Goal: Book appointment/travel/reservation

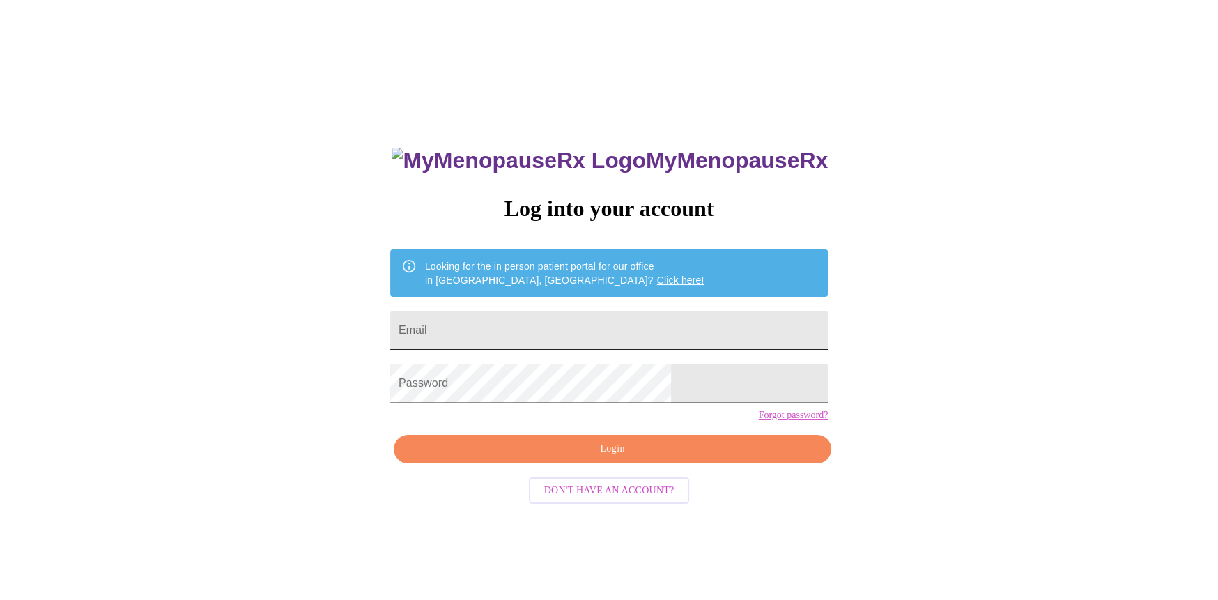
click at [526, 326] on input "Email" at bounding box center [609, 330] width 438 height 39
type input "semsara77@yahoo.com"
click at [577, 458] on span "Login" at bounding box center [613, 448] width 406 height 17
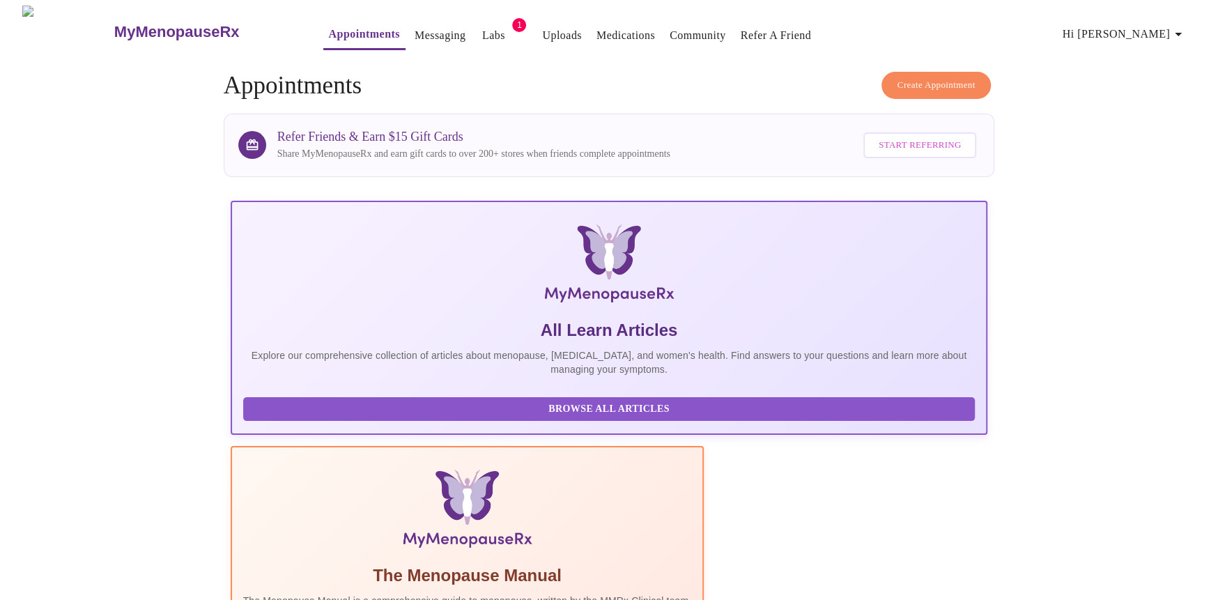
click at [927, 78] on span "Create Appointment" at bounding box center [937, 85] width 78 height 16
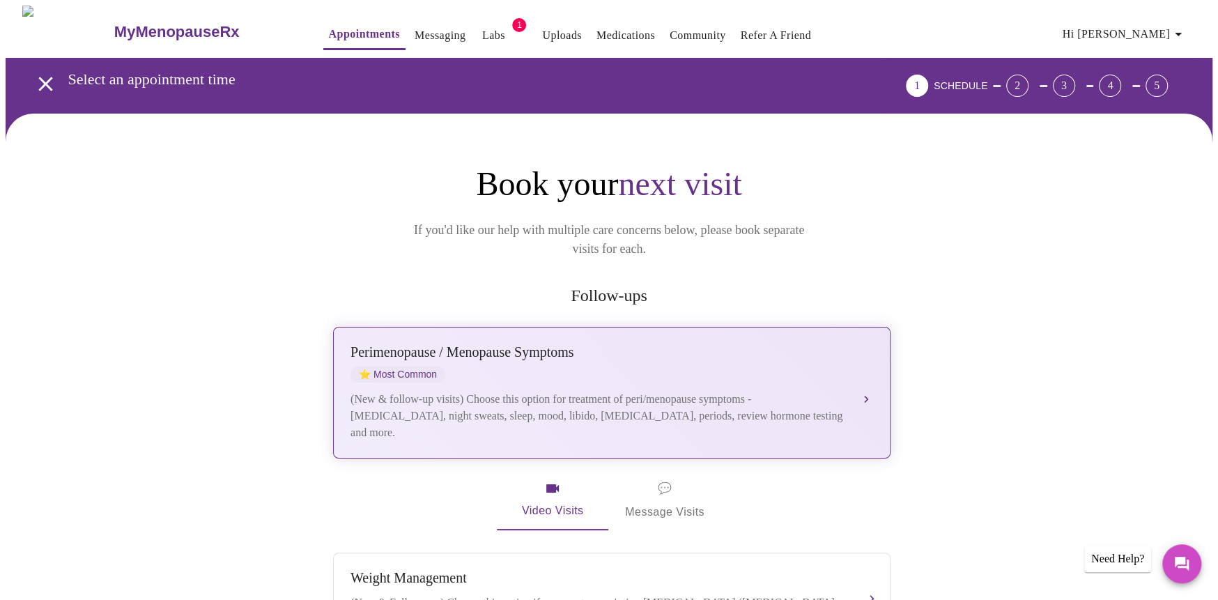
click at [514, 399] on div "(New & follow-up visits) Choose this option for treatment of peri/menopause sym…" at bounding box center [598, 416] width 495 height 50
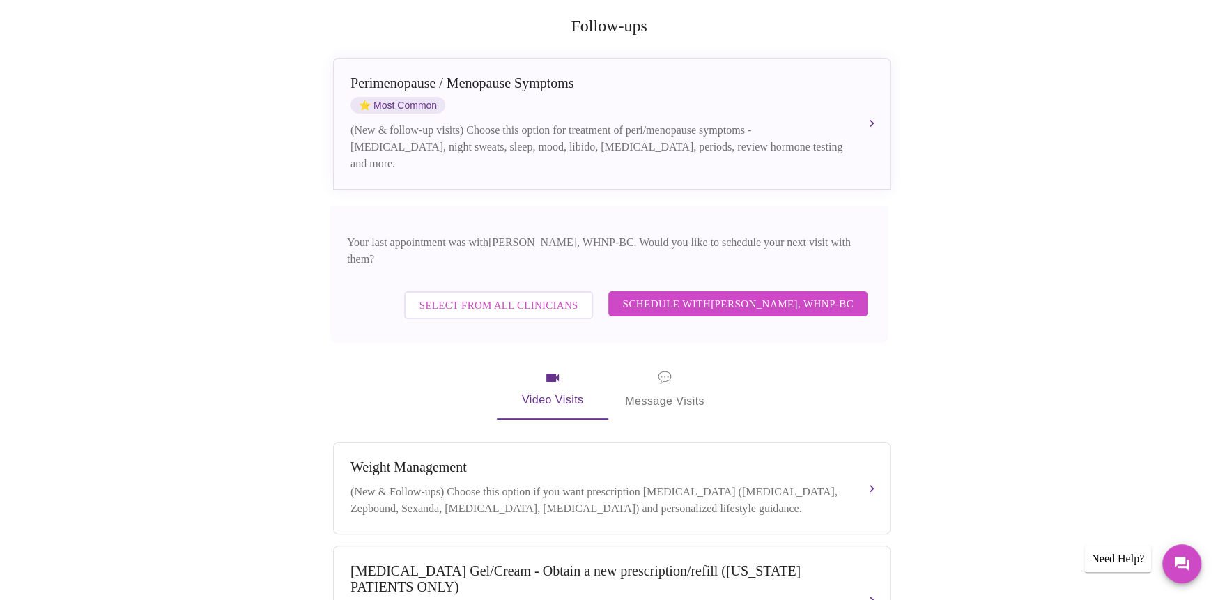
scroll to position [275, 0]
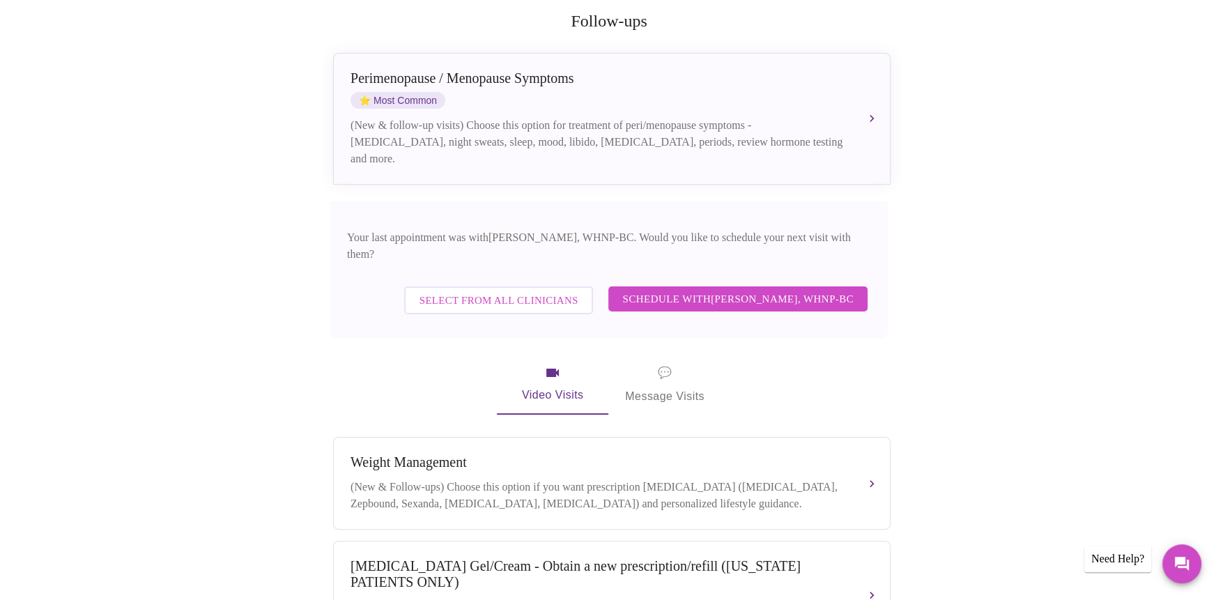
click at [677, 290] on span "Schedule with Meghan Matz, WHNP-BC" at bounding box center [737, 299] width 231 height 18
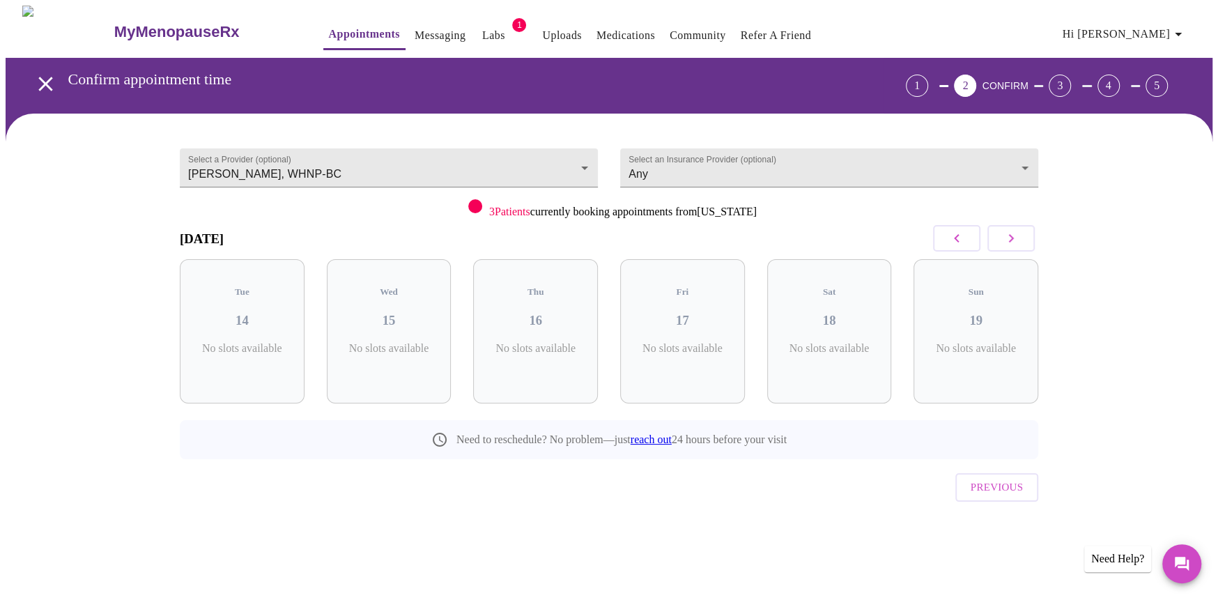
scroll to position [0, 0]
click at [269, 342] on p "1 Slots Left ( 7 Total)" at bounding box center [252, 355] width 51 height 27
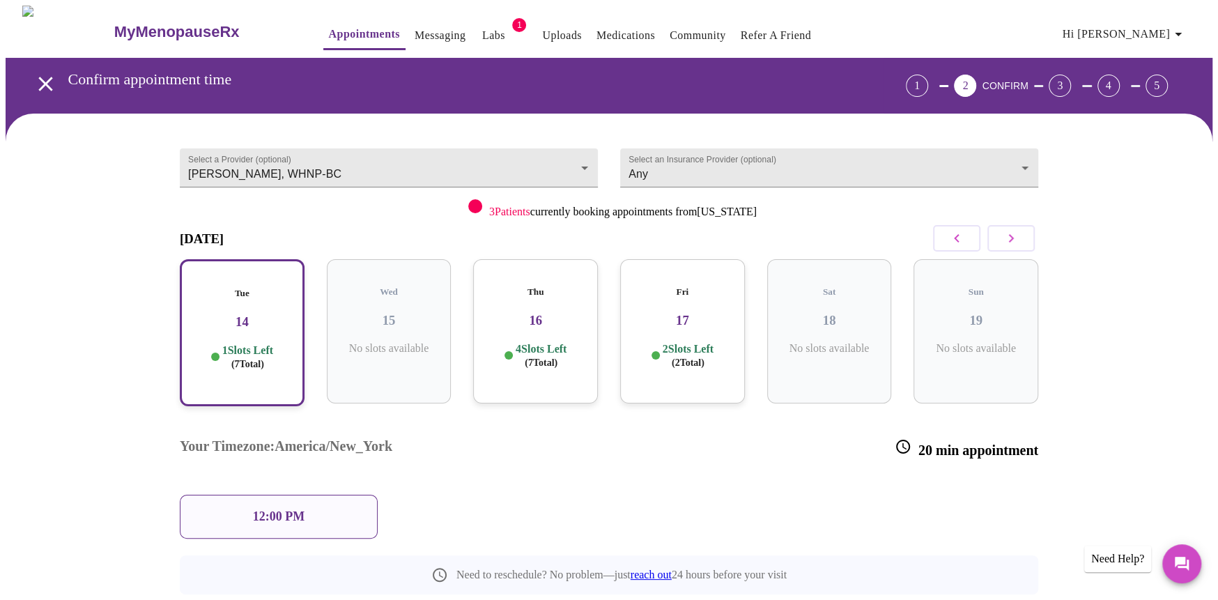
click at [332, 495] on div "12:00 PM" at bounding box center [279, 517] width 198 height 44
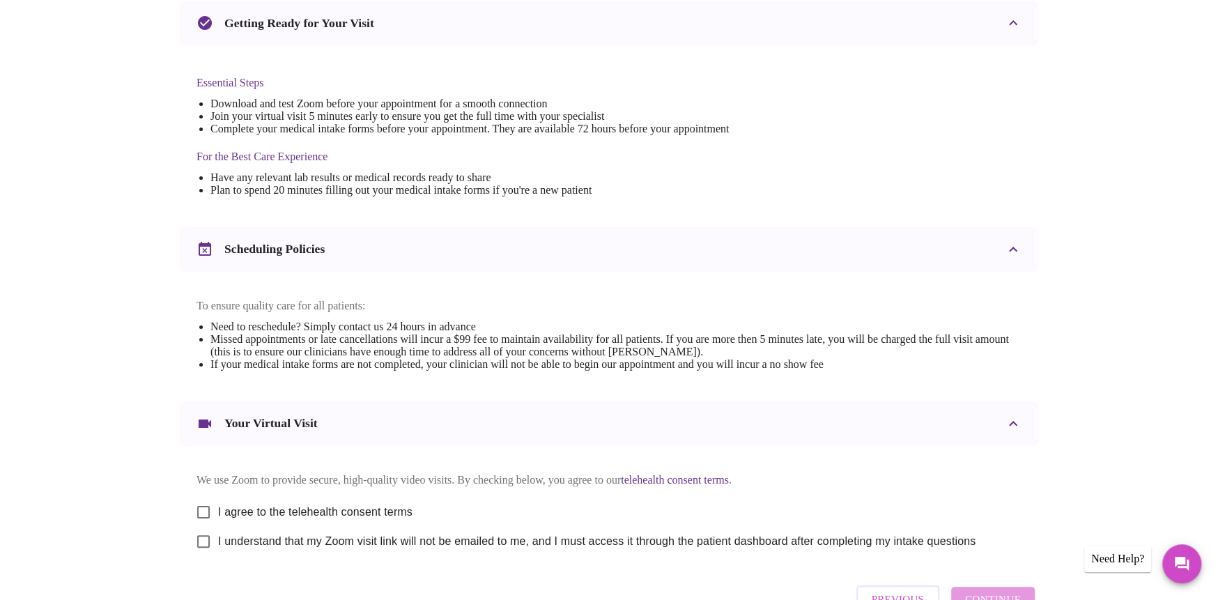
scroll to position [306, 0]
drag, startPoint x: 1214, startPoint y: 250, endPoint x: 1222, endPoint y: 302, distance: 52.1
click at [1217, 302] on html "MyMenopauseRx Appointments Messaging Labs 1 Uploads Medications Community Refer…" at bounding box center [609, 192] width 1218 height 996
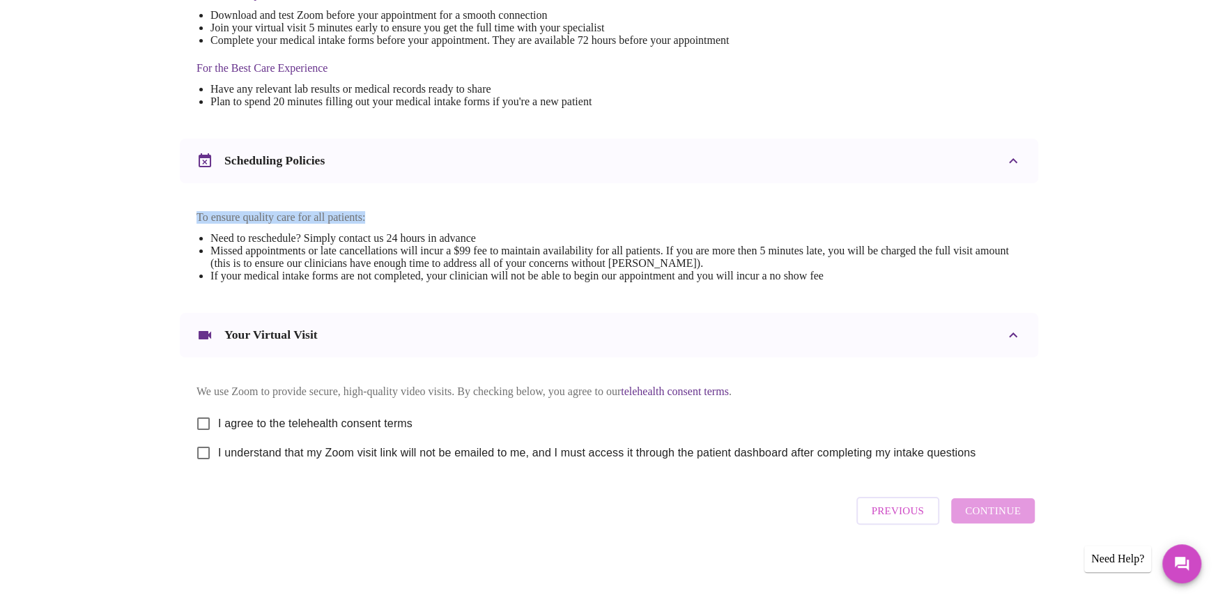
scroll to position [410, 0]
click at [207, 419] on input "I agree to the telehealth consent terms" at bounding box center [203, 423] width 29 height 29
checkbox input "true"
click at [208, 440] on input "I understand that my Zoom visit link will not be emailed to me, and I must acce…" at bounding box center [203, 452] width 29 height 29
checkbox input "true"
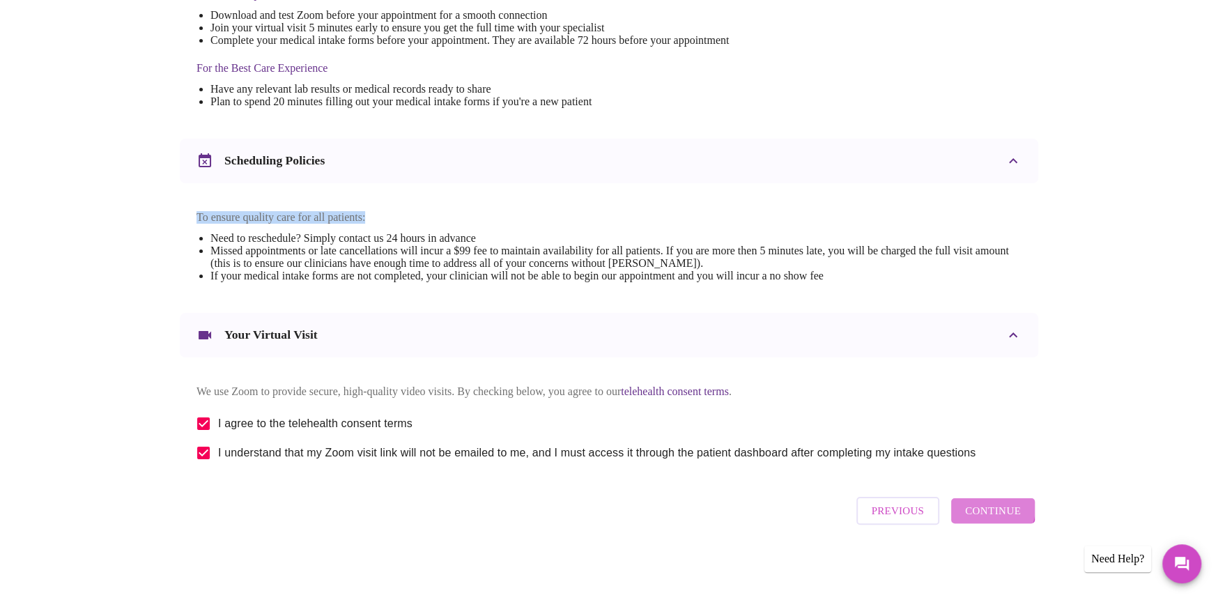
click at [978, 512] on span "Continue" at bounding box center [993, 511] width 56 height 18
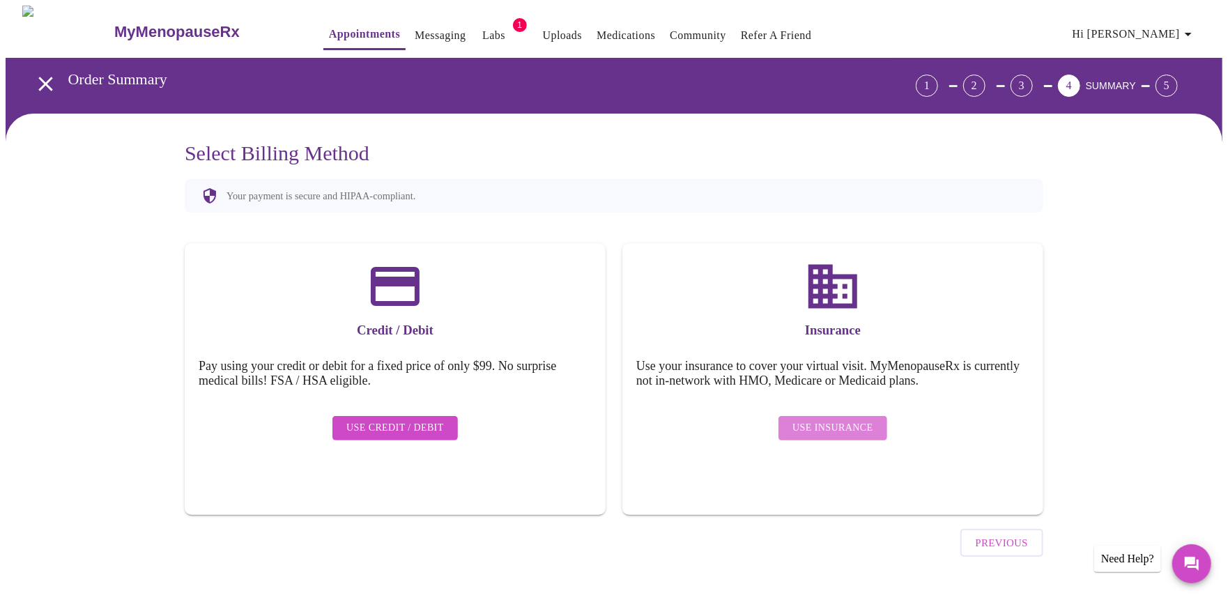
click at [843, 425] on span "Use Insurance" at bounding box center [832, 428] width 80 height 17
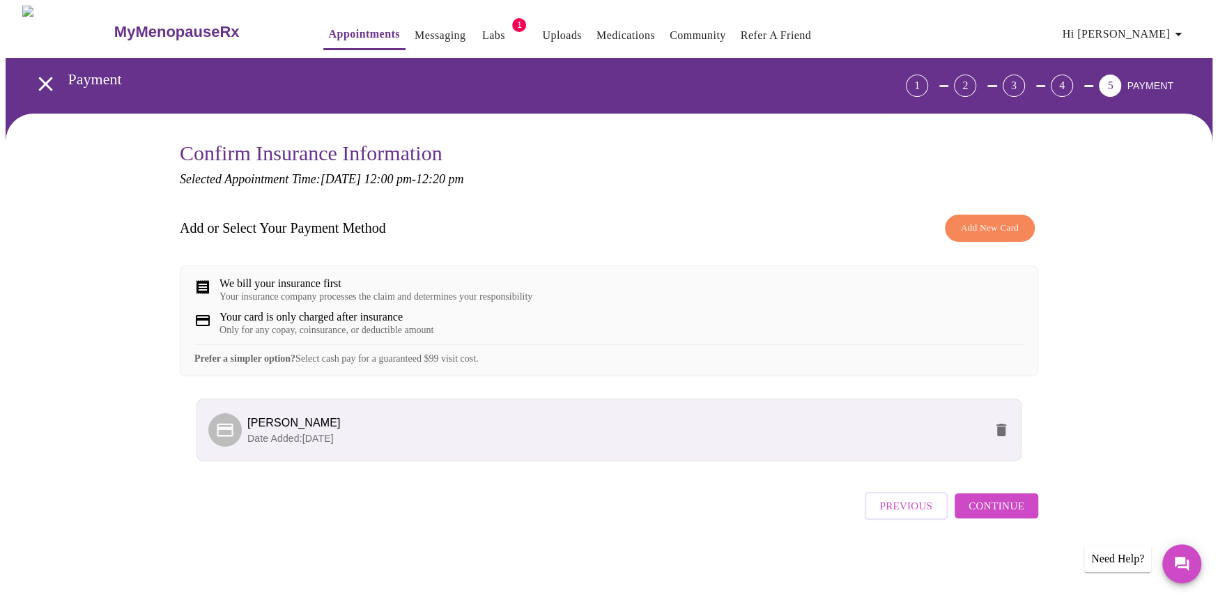
click at [985, 515] on span "Continue" at bounding box center [997, 506] width 56 height 18
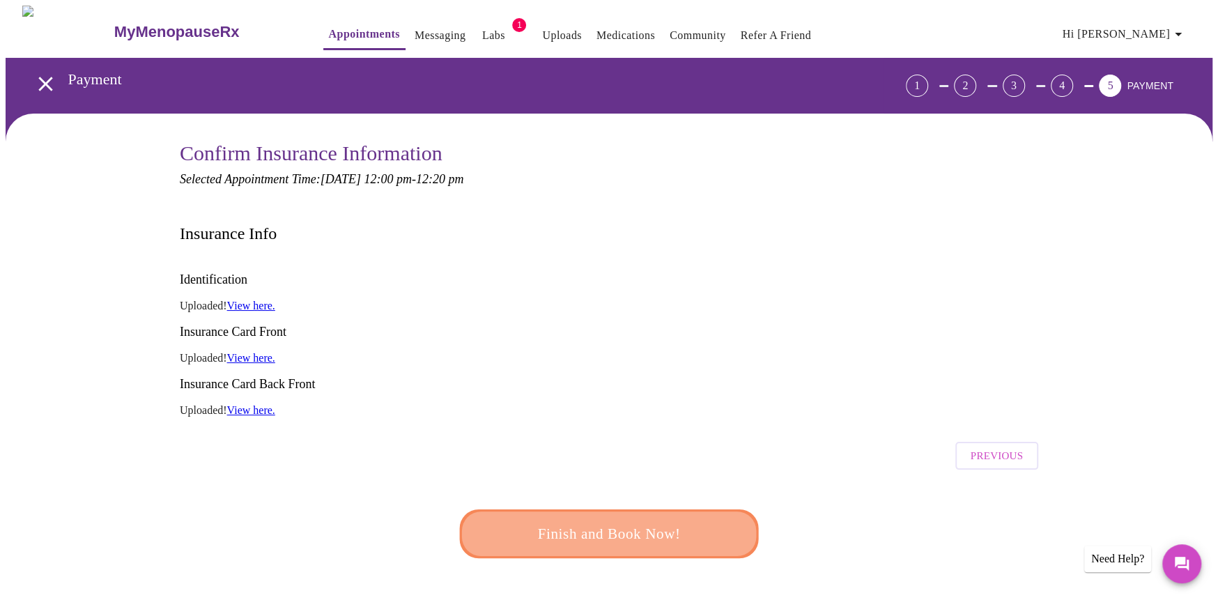
click at [609, 521] on span "Finish and Book Now!" at bounding box center [609, 534] width 258 height 26
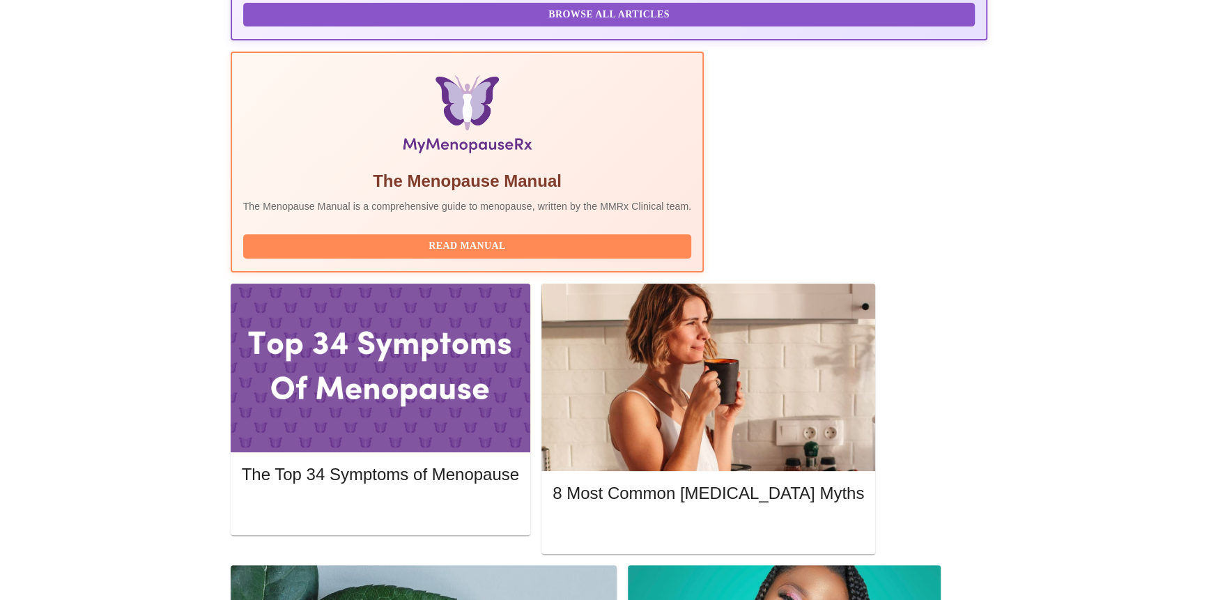
scroll to position [387, 0]
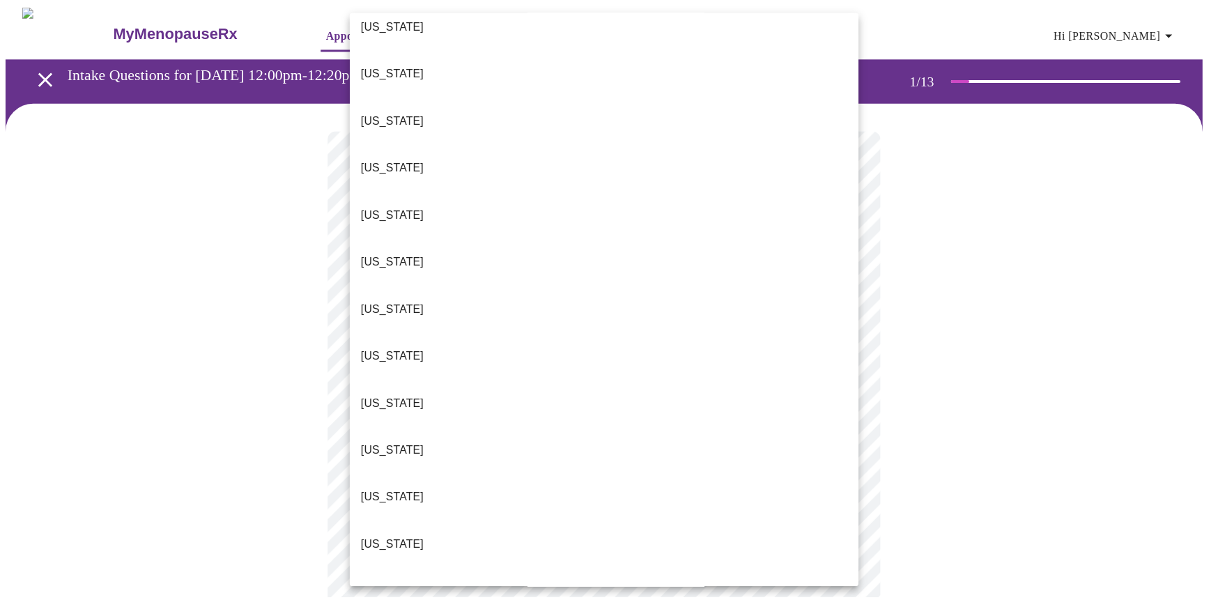
scroll to position [168, 0]
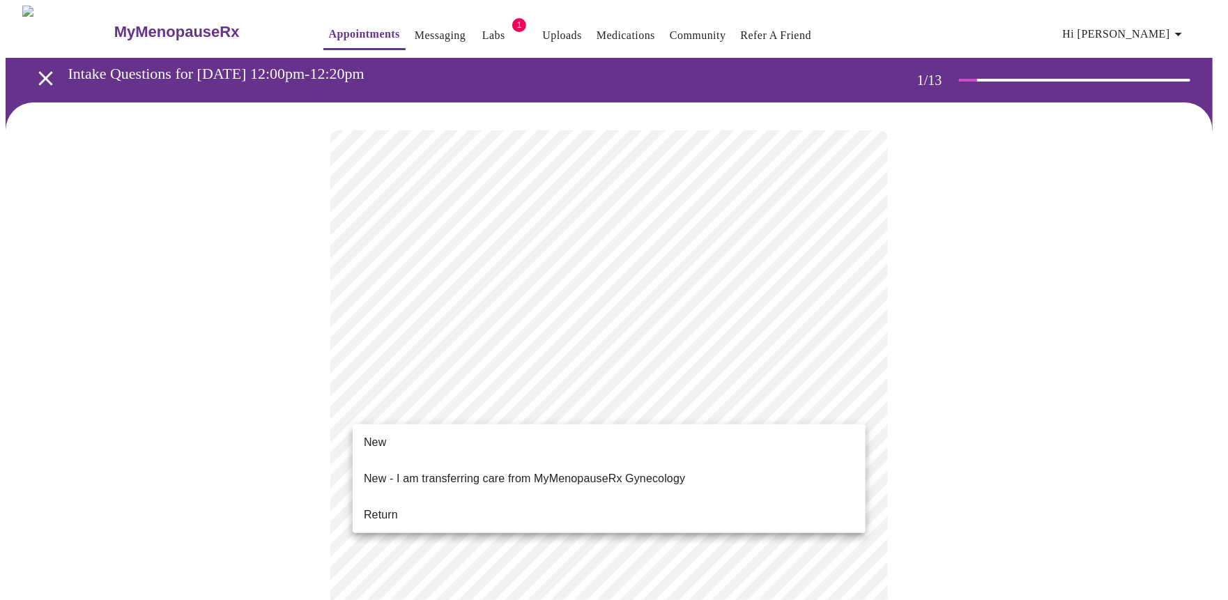
click at [377, 507] on span "Return" at bounding box center [381, 515] width 34 height 17
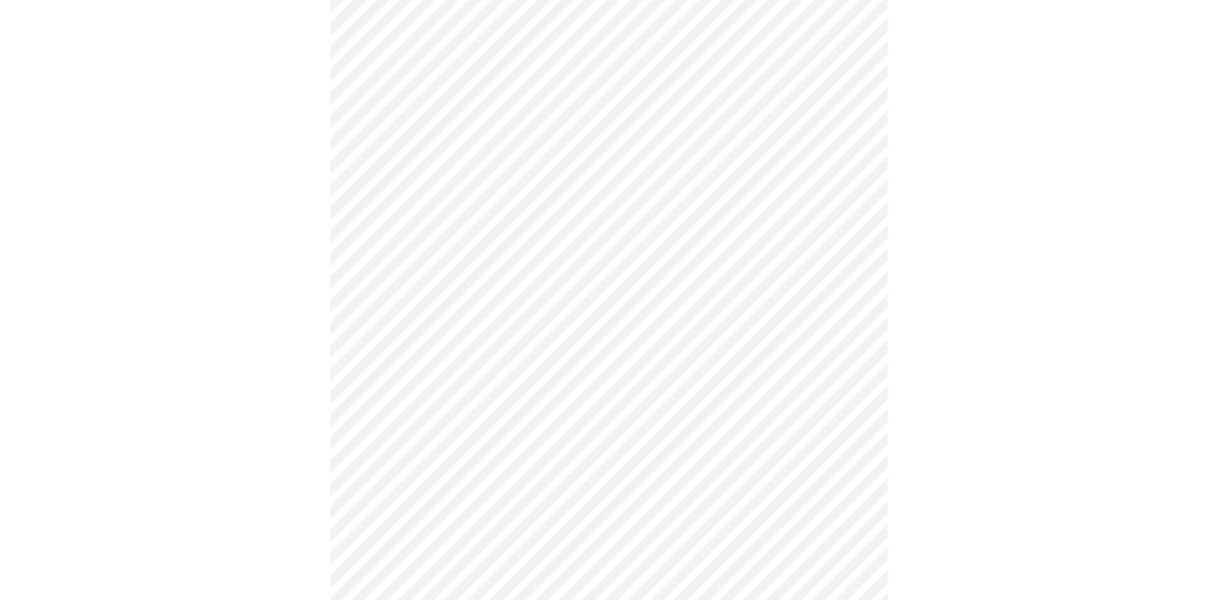
scroll to position [0, 0]
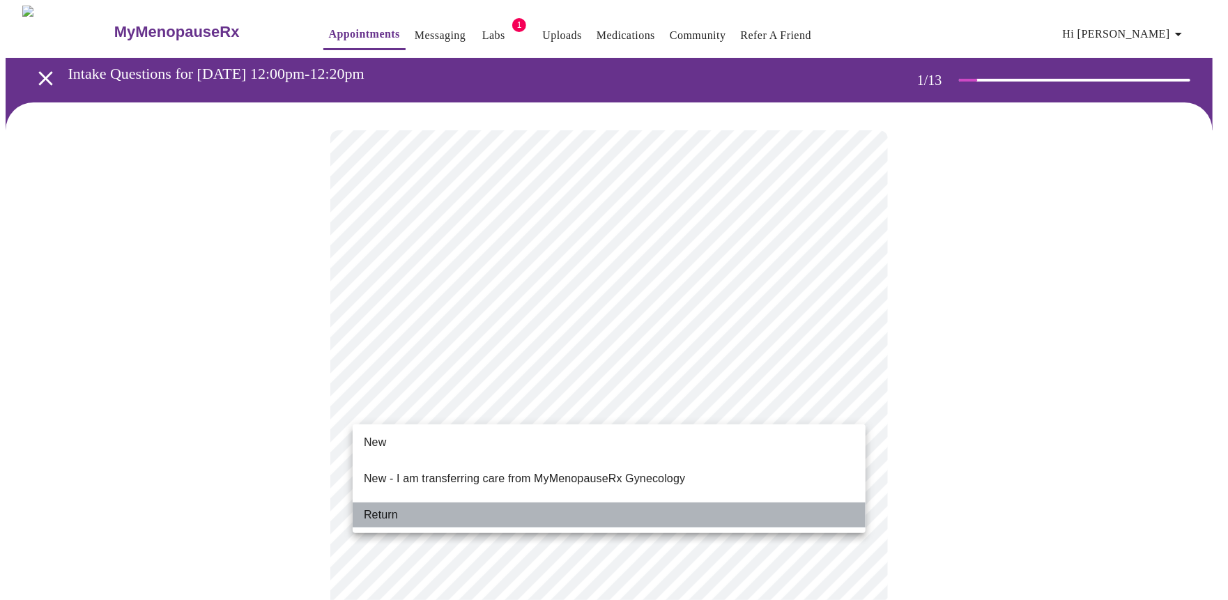
click at [385, 507] on span "Return" at bounding box center [381, 515] width 34 height 17
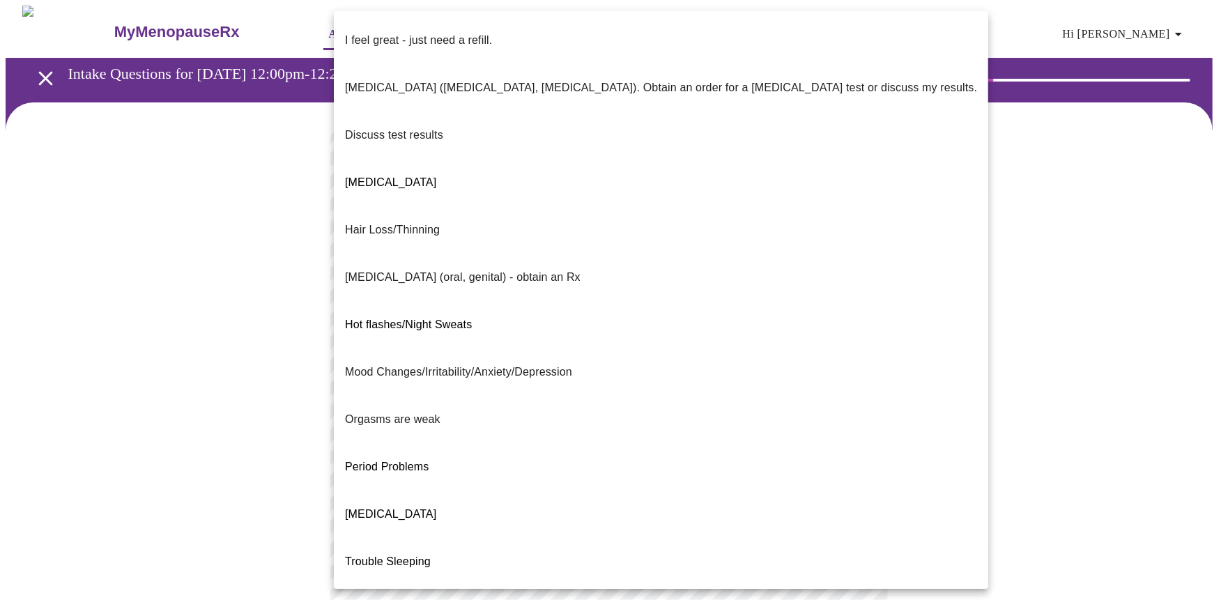
click at [413, 288] on body "MyMenopauseRx Appointments Messaging Labs 1 Uploads Medications Community Refer…" at bounding box center [614, 489] width 1217 height 967
click at [983, 280] on div at bounding box center [614, 300] width 1228 height 600
click at [478, 285] on body "MyMenopauseRx Appointments Messaging Labs 1 Uploads Medications Community Refer…" at bounding box center [614, 489] width 1217 height 967
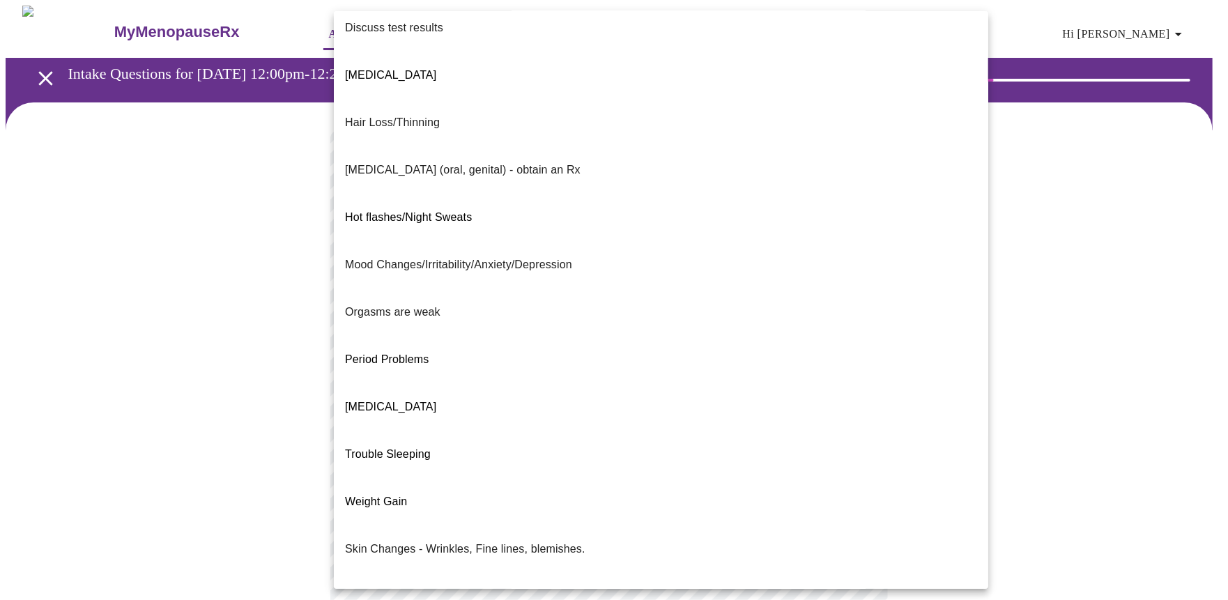
scroll to position [121, 0]
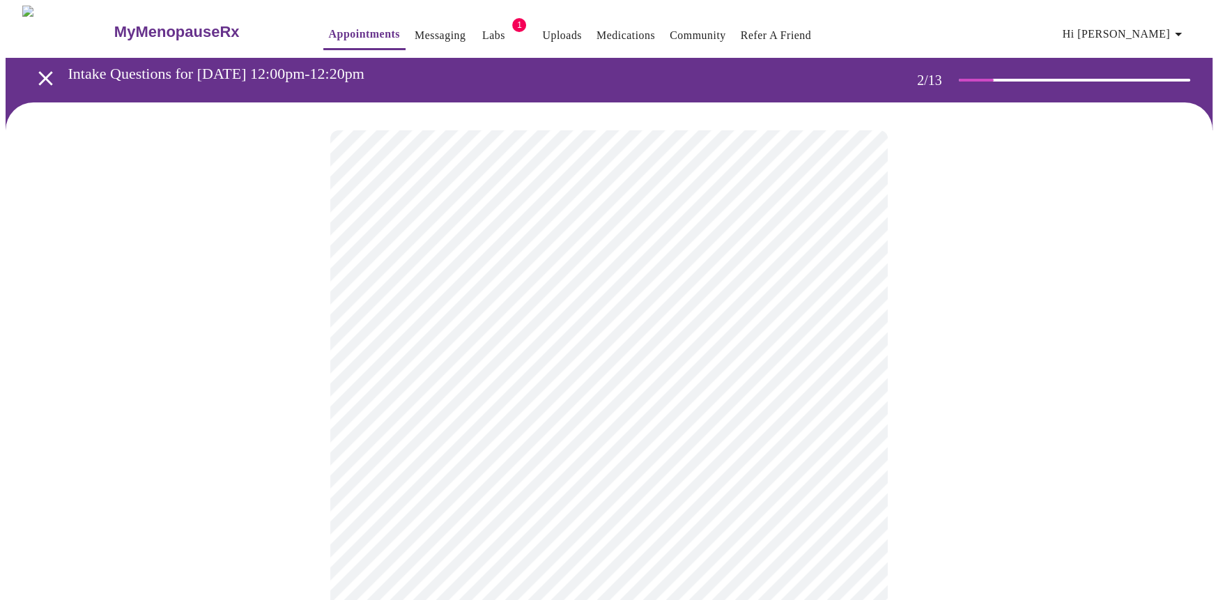
click at [543, 406] on body "MyMenopauseRx Appointments Messaging Labs 1 Uploads Medications Community Refer…" at bounding box center [609, 485] width 1207 height 958
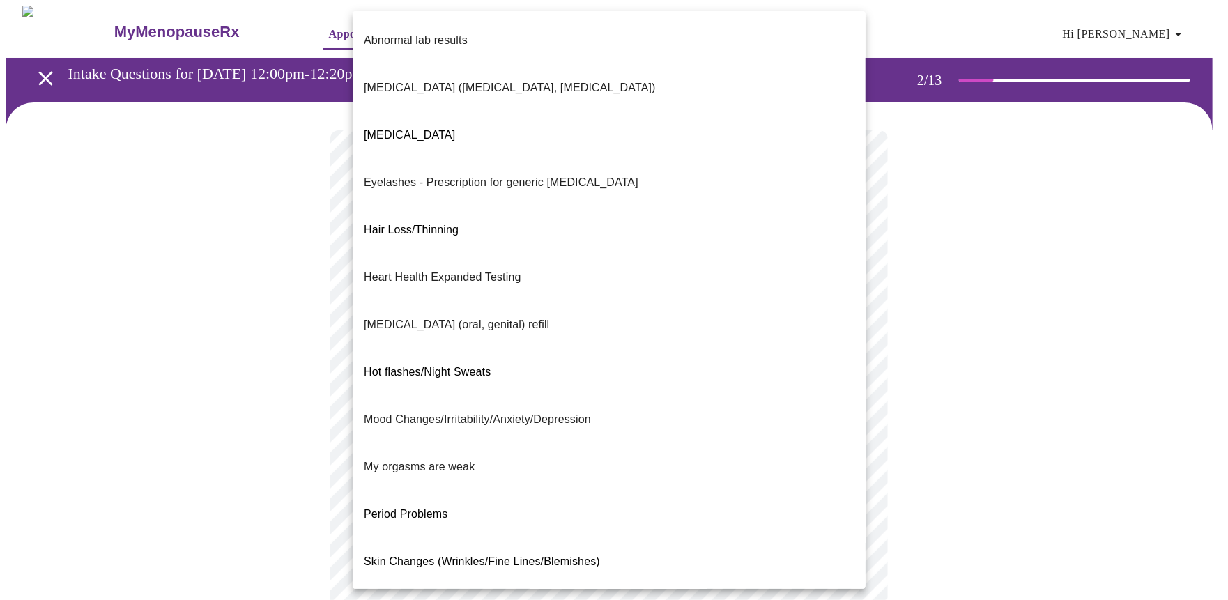
click at [971, 284] on div at bounding box center [614, 300] width 1228 height 600
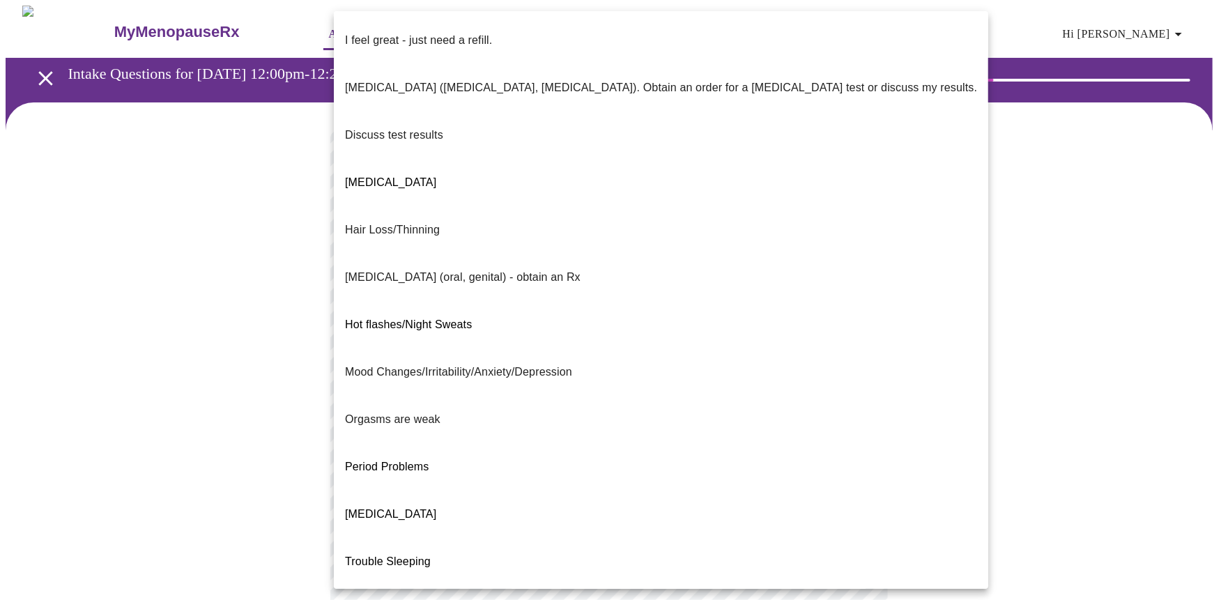
click at [369, 310] on body "MyMenopauseRx Appointments Messaging Labs 1 Uploads Medications Community Refer…" at bounding box center [614, 485] width 1217 height 958
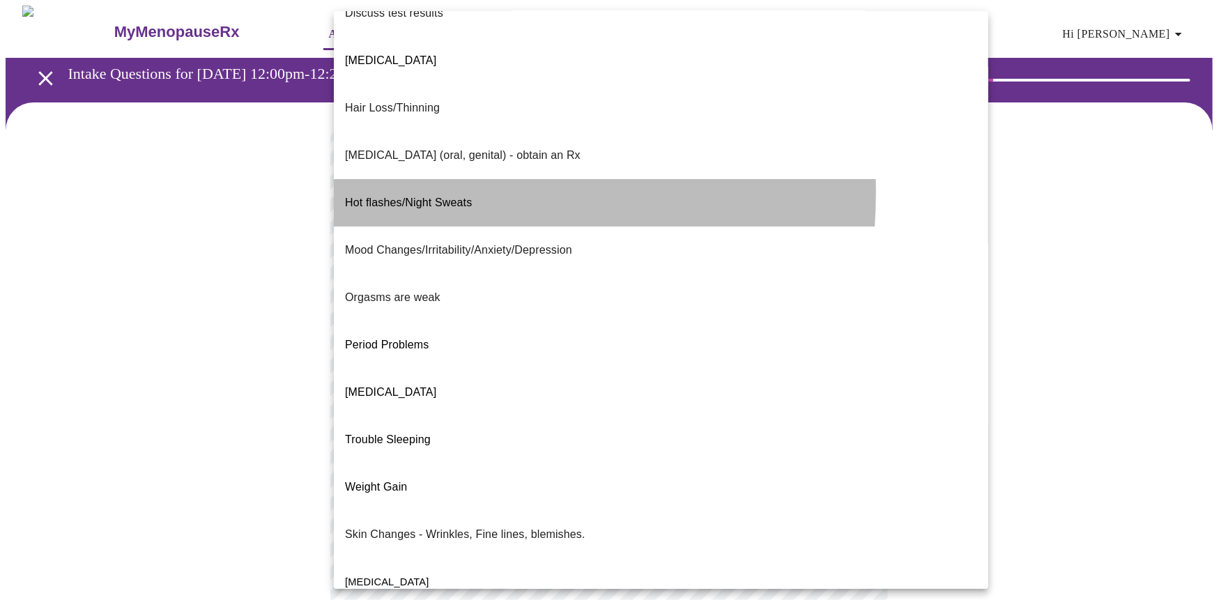
click at [385, 197] on span "Hot flashes/Night Sweats" at bounding box center [408, 203] width 127 height 12
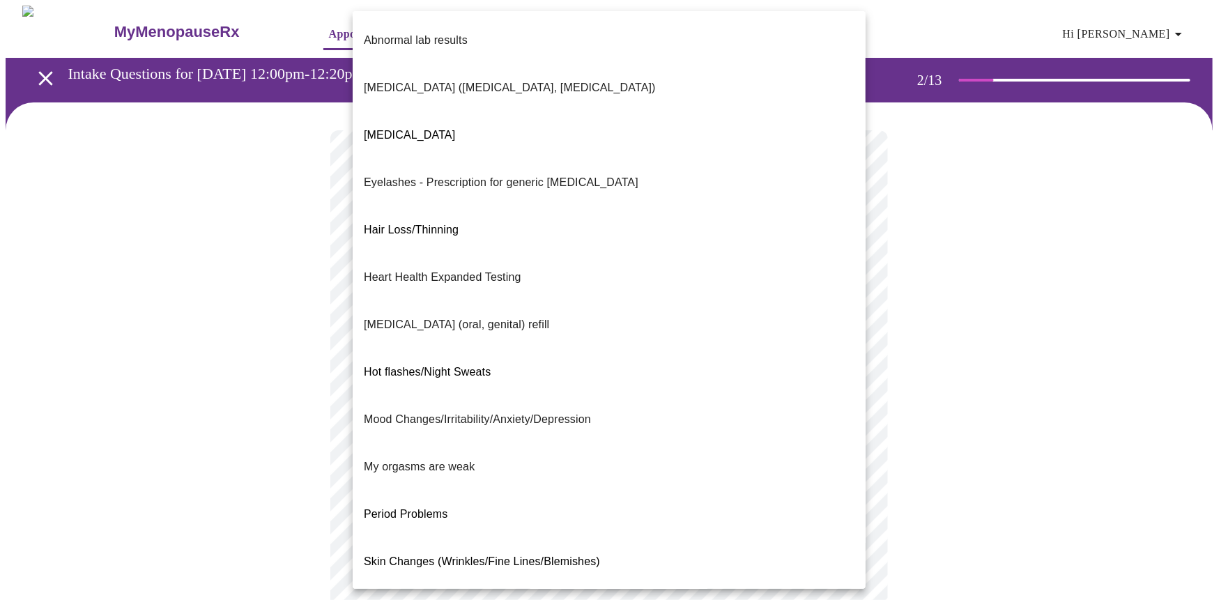
click at [452, 408] on body "MyMenopauseRx Appointments Messaging Labs 1 Uploads Medications Community Refer…" at bounding box center [614, 485] width 1217 height 959
drag, startPoint x: 854, startPoint y: 249, endPoint x: 878, endPoint y: 341, distance: 95.2
click at [878, 341] on div "Abnormal lab results Bone Health (Osteopenia, Osteoporosis) Decreased libido Ey…" at bounding box center [614, 300] width 1228 height 600
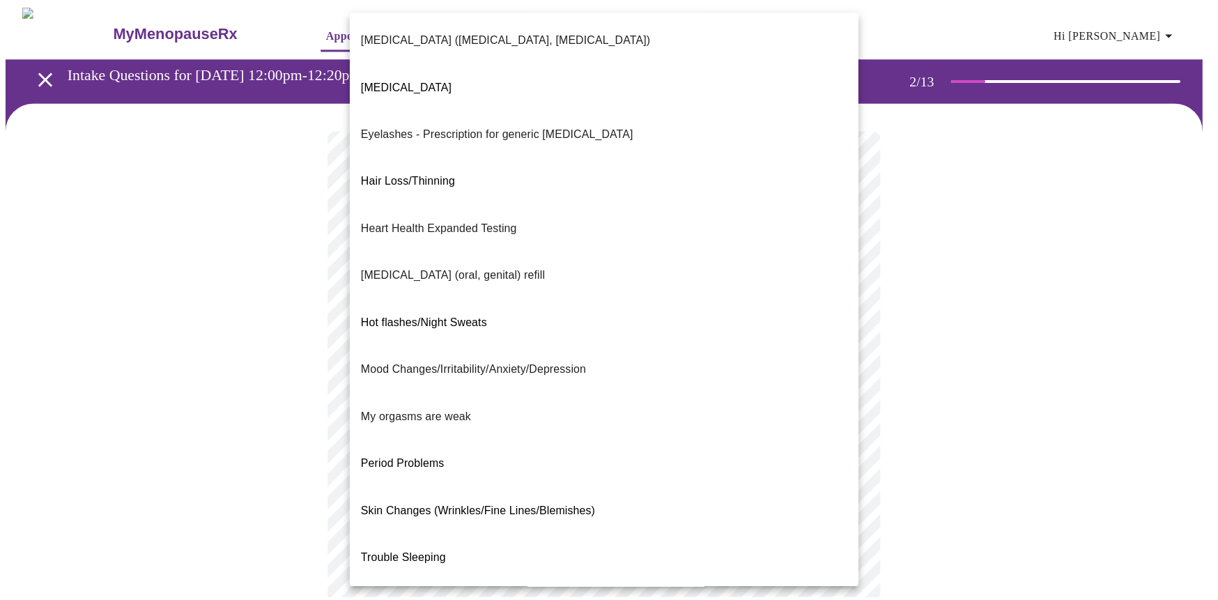
scroll to position [0, 0]
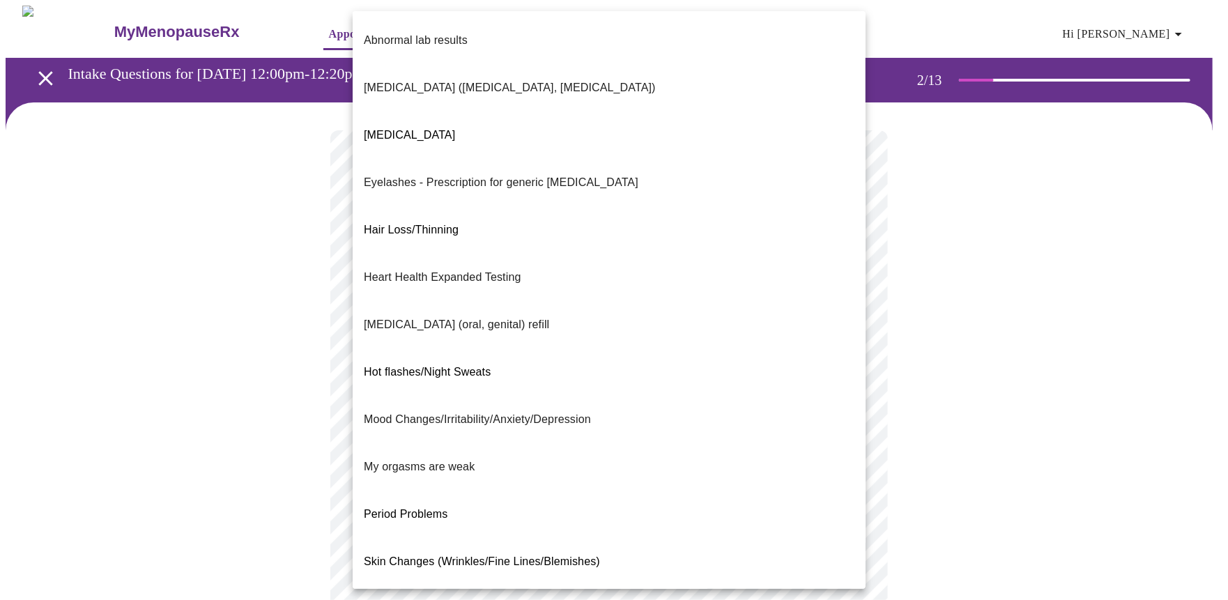
click at [938, 174] on div at bounding box center [614, 300] width 1228 height 600
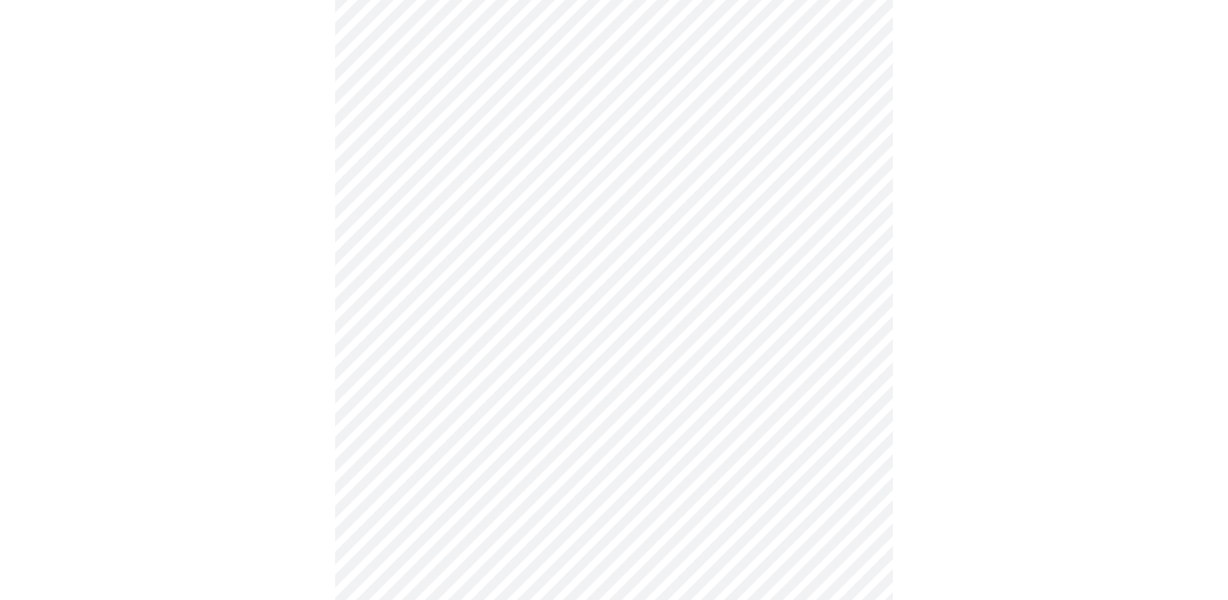
scroll to position [185, 0]
click at [464, 215] on body "MyMenopauseRx Appointments Messaging Labs 1 Uploads Medications Community Refer…" at bounding box center [614, 299] width 1217 height 959
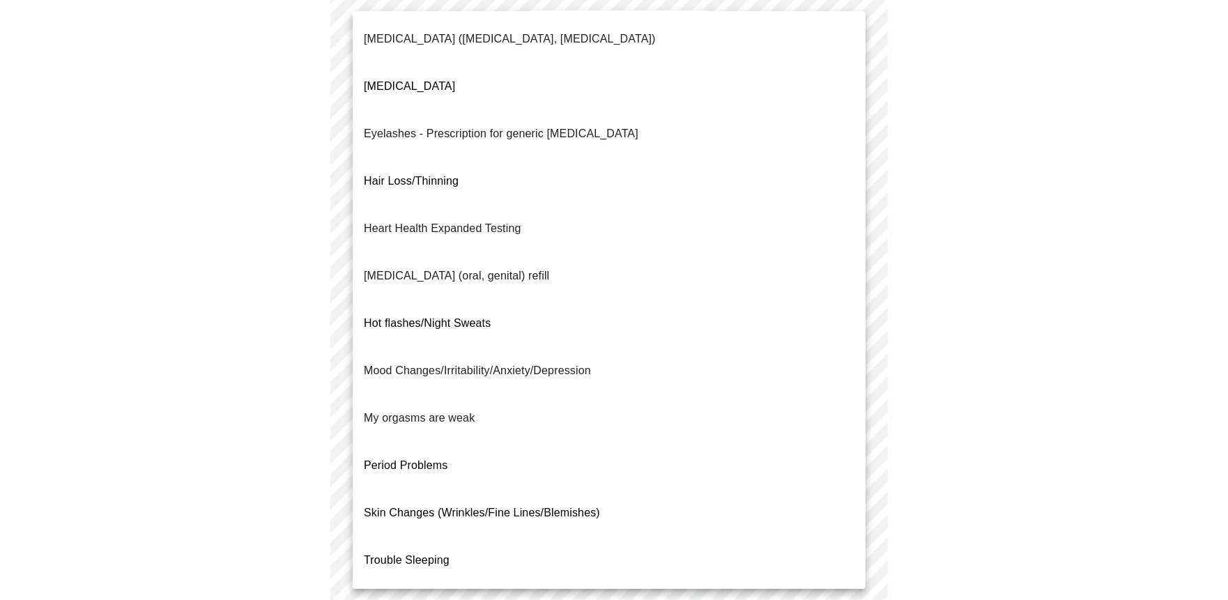
scroll to position [0, 0]
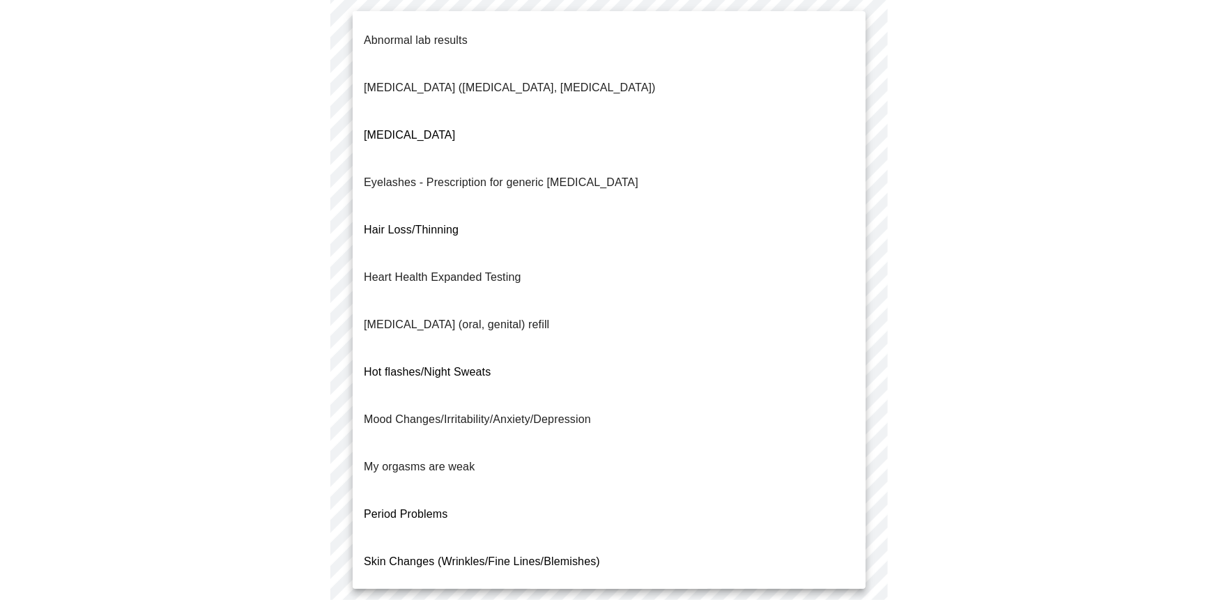
click at [1070, 237] on div at bounding box center [614, 300] width 1228 height 600
click at [472, 231] on body "MyMenopauseRx Appointments Messaging Labs 1 Uploads Medications Community Refer…" at bounding box center [614, 299] width 1217 height 959
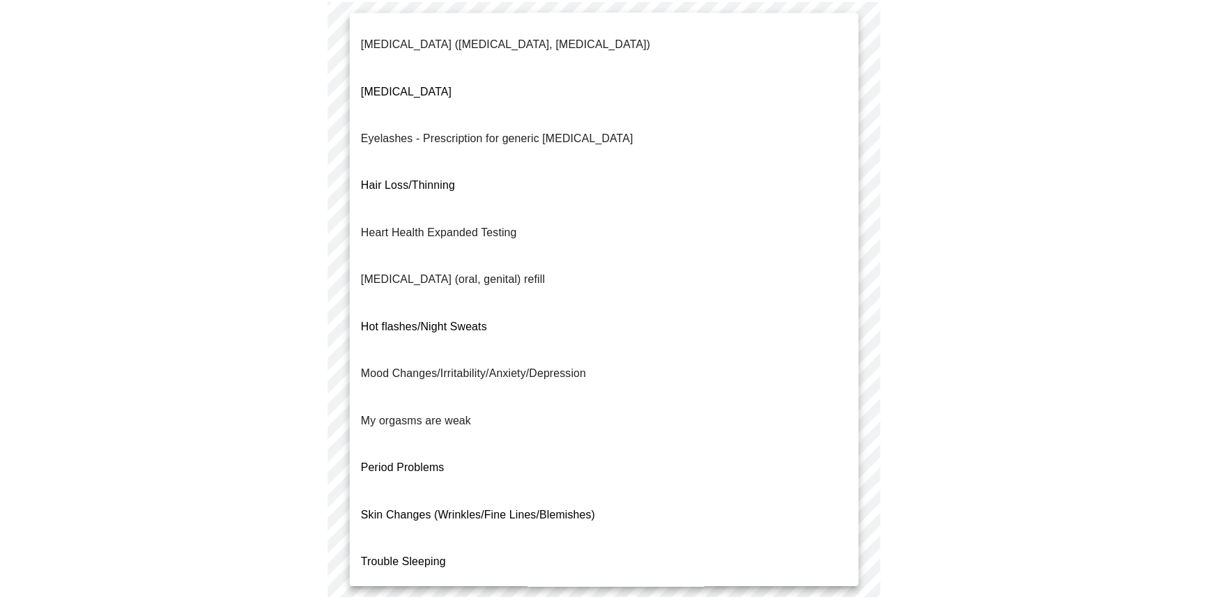
scroll to position [49, 0]
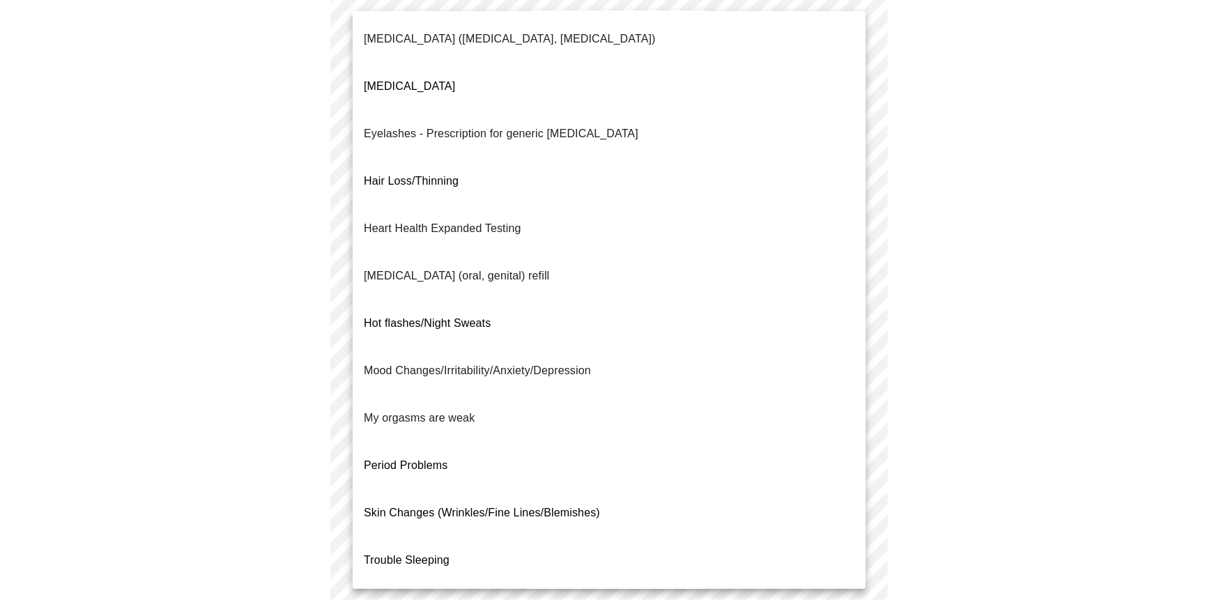
click at [529, 300] on li "Hot flashes/Night Sweats" at bounding box center [609, 323] width 513 height 47
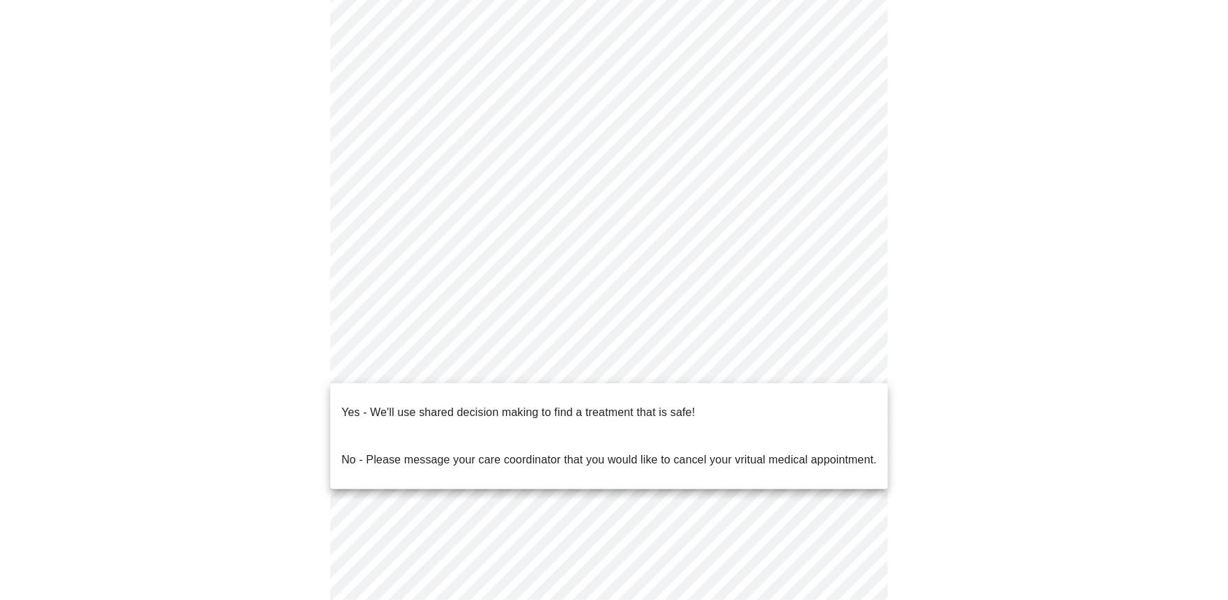
click at [498, 357] on body "MyMenopauseRx Appointments Messaging Labs 1 Uploads Medications Community Refer…" at bounding box center [614, 295] width 1217 height 951
click at [1166, 404] on div at bounding box center [614, 300] width 1228 height 600
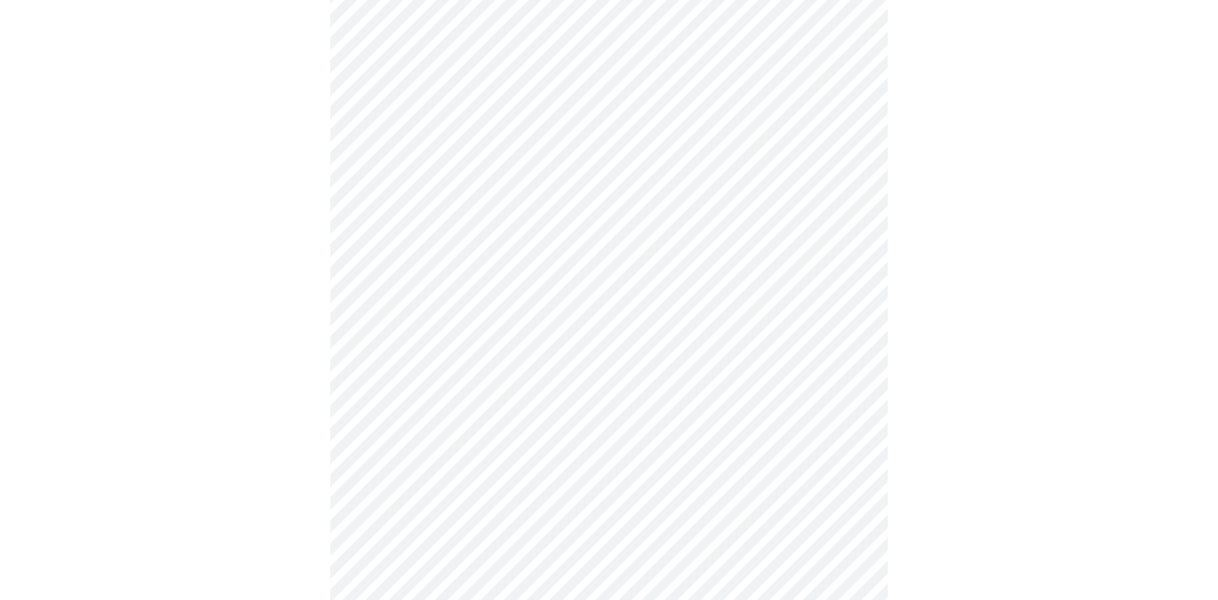
scroll to position [0, 0]
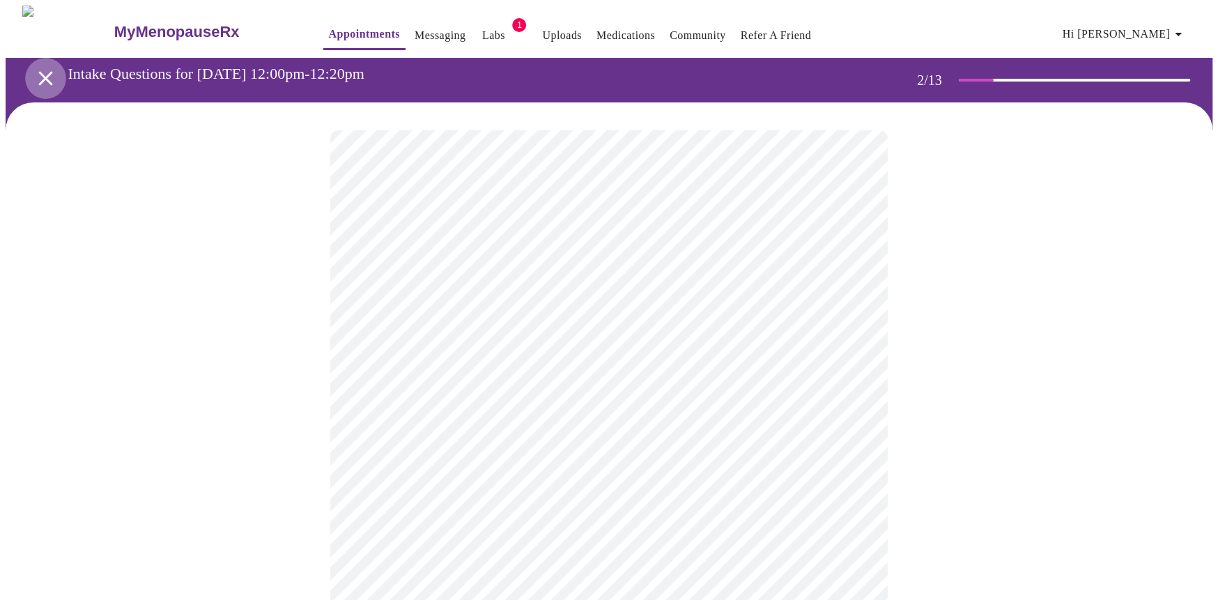
click at [43, 73] on icon "open drawer" at bounding box center [45, 78] width 24 height 24
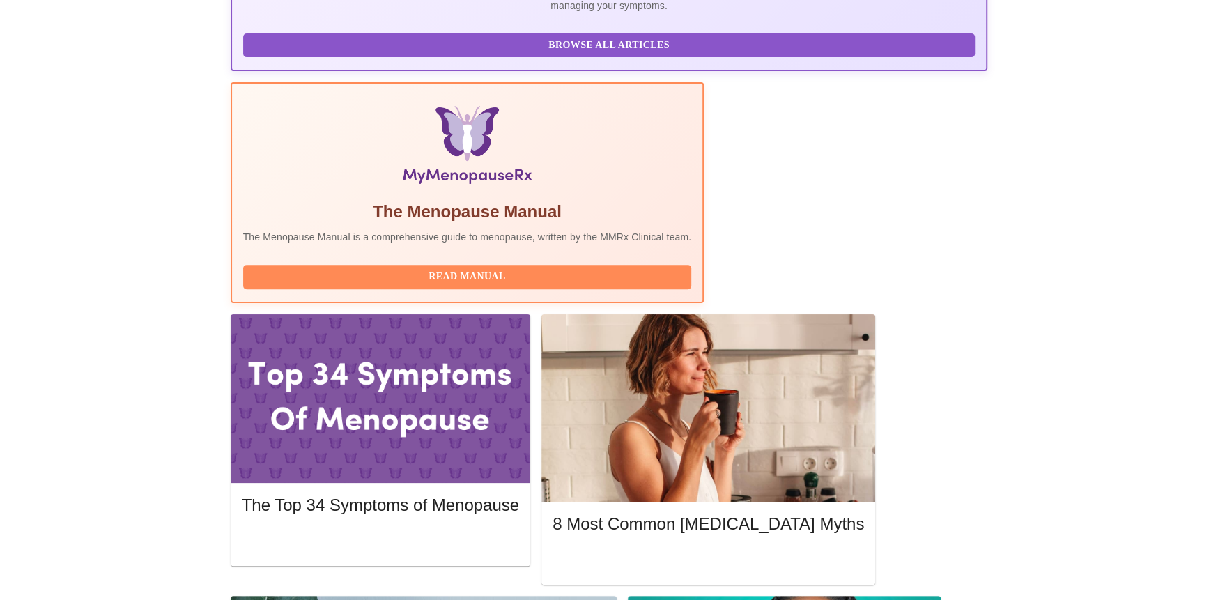
scroll to position [362, 0]
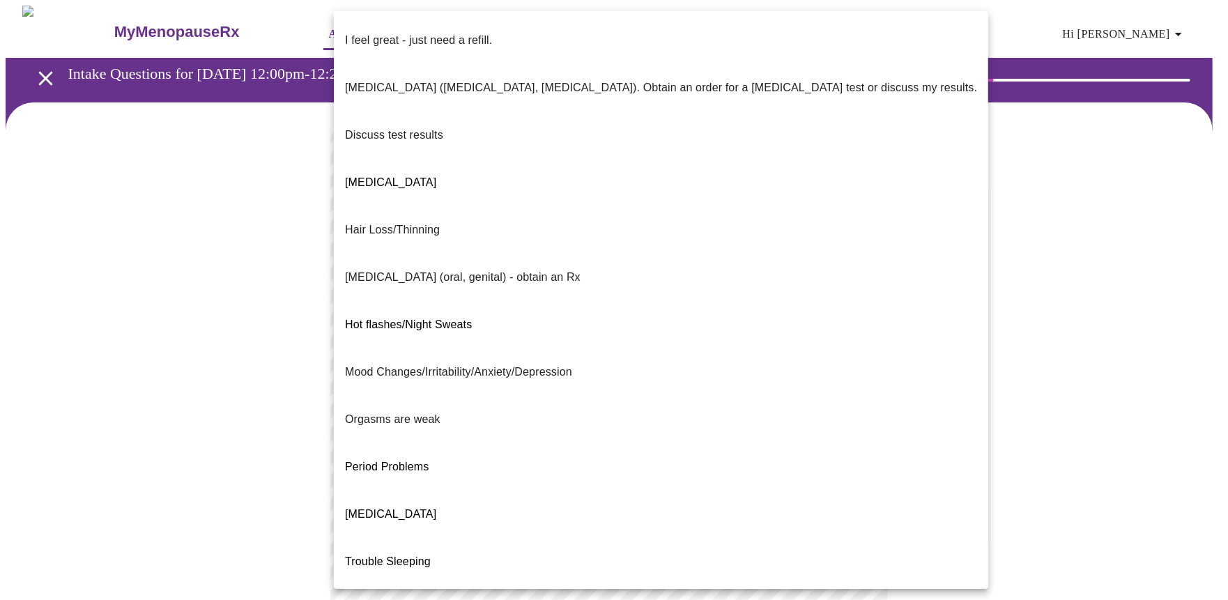
click at [721, 282] on body "MyMenopauseRx Appointments Messaging Labs 1 Uploads Medications Community Refer…" at bounding box center [614, 489] width 1217 height 967
click at [410, 316] on p "Hot flashes/Night Sweats" at bounding box center [408, 324] width 127 height 17
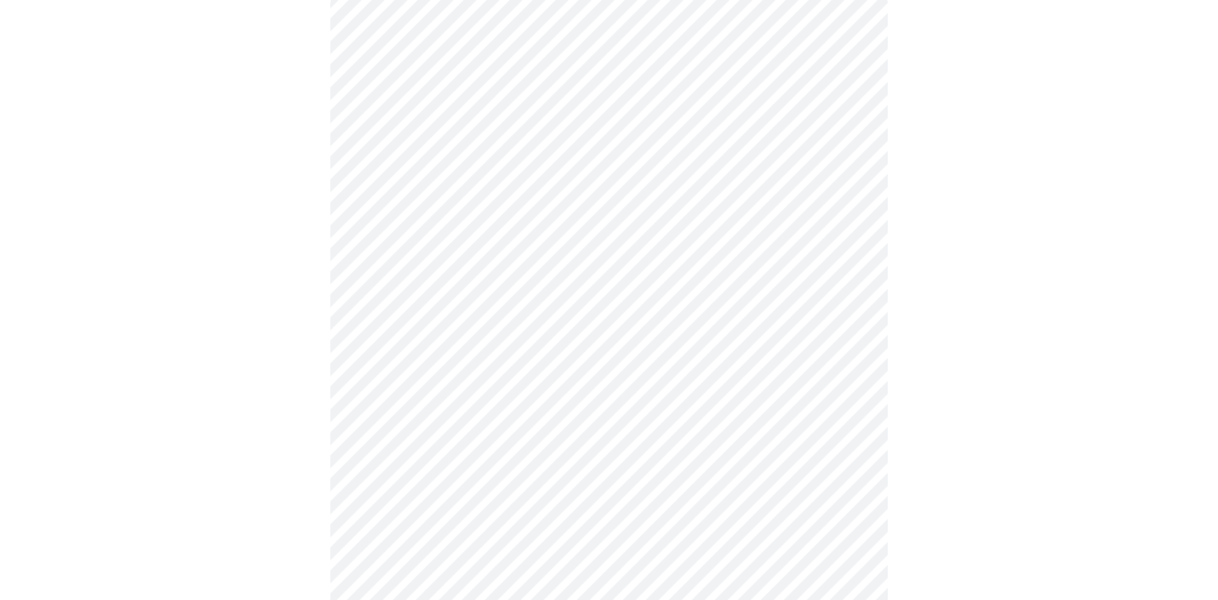
scroll to position [157, 0]
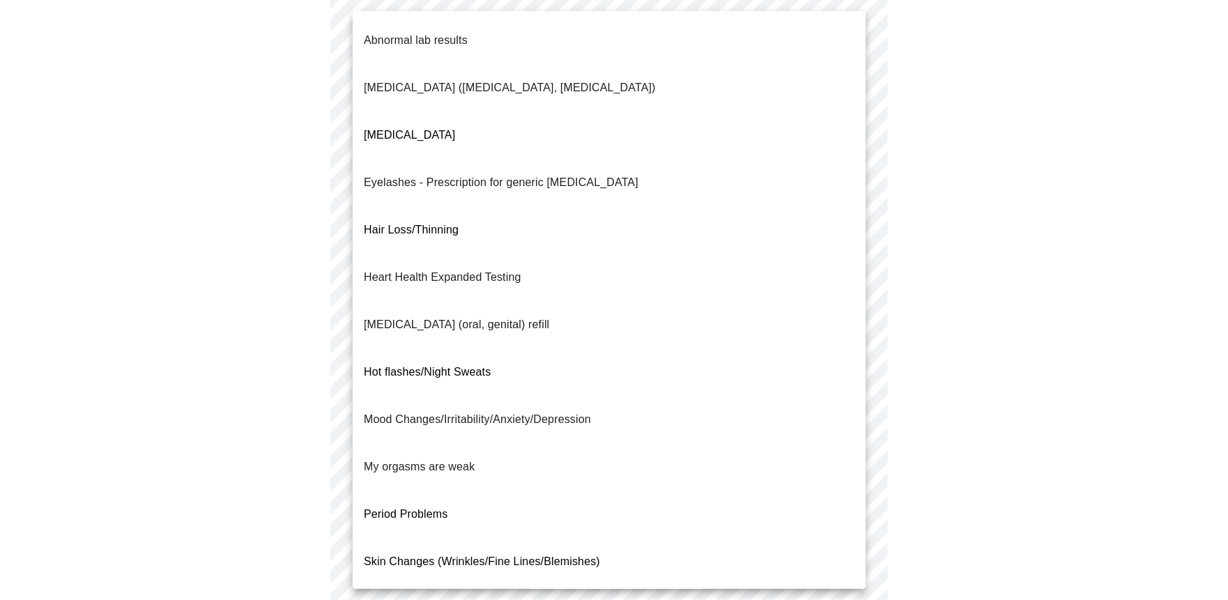
click at [782, 244] on body "MyMenopauseRx Appointments Messaging Labs 1 Uploads Medications Community Refer…" at bounding box center [614, 327] width 1217 height 959
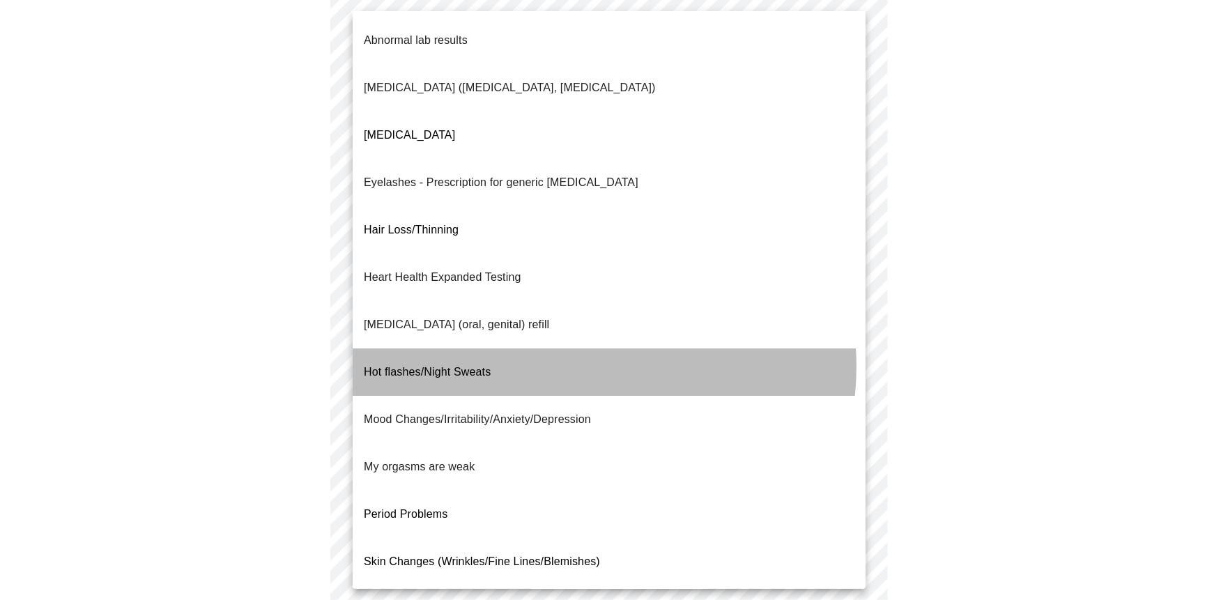
click at [553, 348] on li "Hot flashes/Night Sweats" at bounding box center [609, 371] width 513 height 47
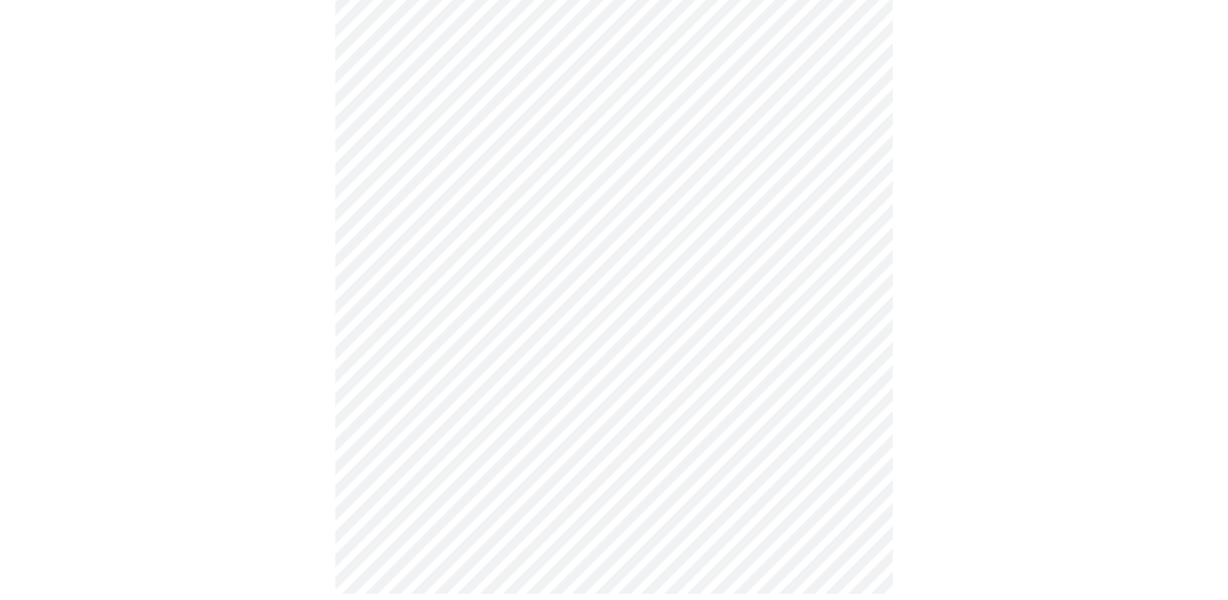
scroll to position [351, 0]
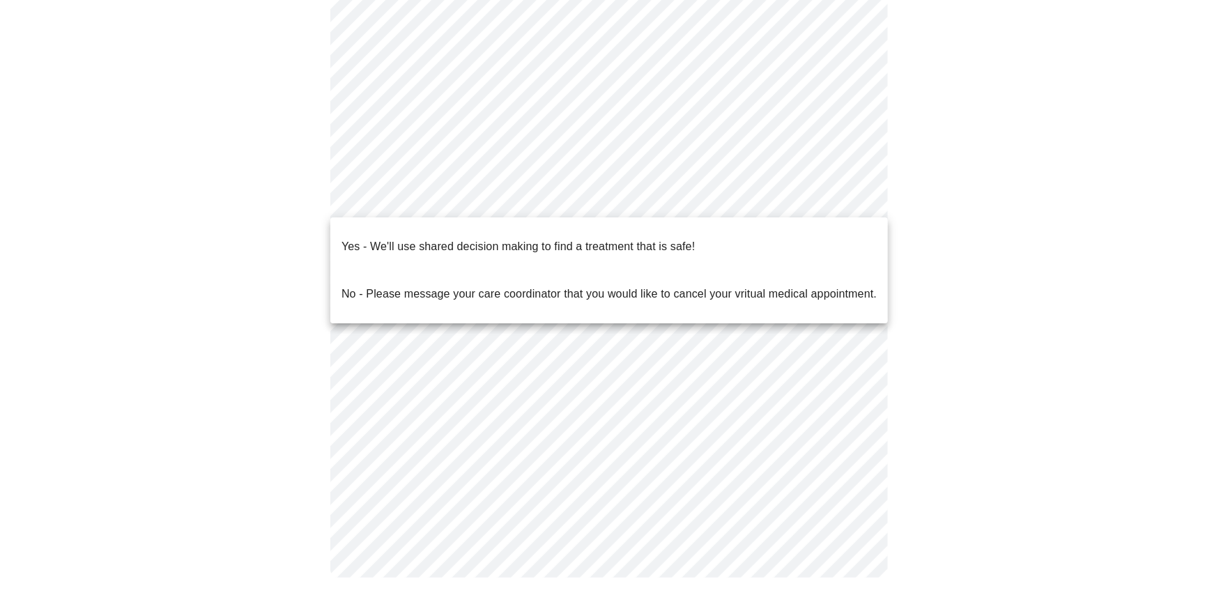
click at [535, 193] on body "MyMenopauseRx Appointments Messaging Labs 1 Uploads Medications Community Refer…" at bounding box center [614, 129] width 1217 height 951
click at [548, 238] on p "Yes - We'll use shared decision making to find a treatment that is safe!" at bounding box center [517, 246] width 353 height 17
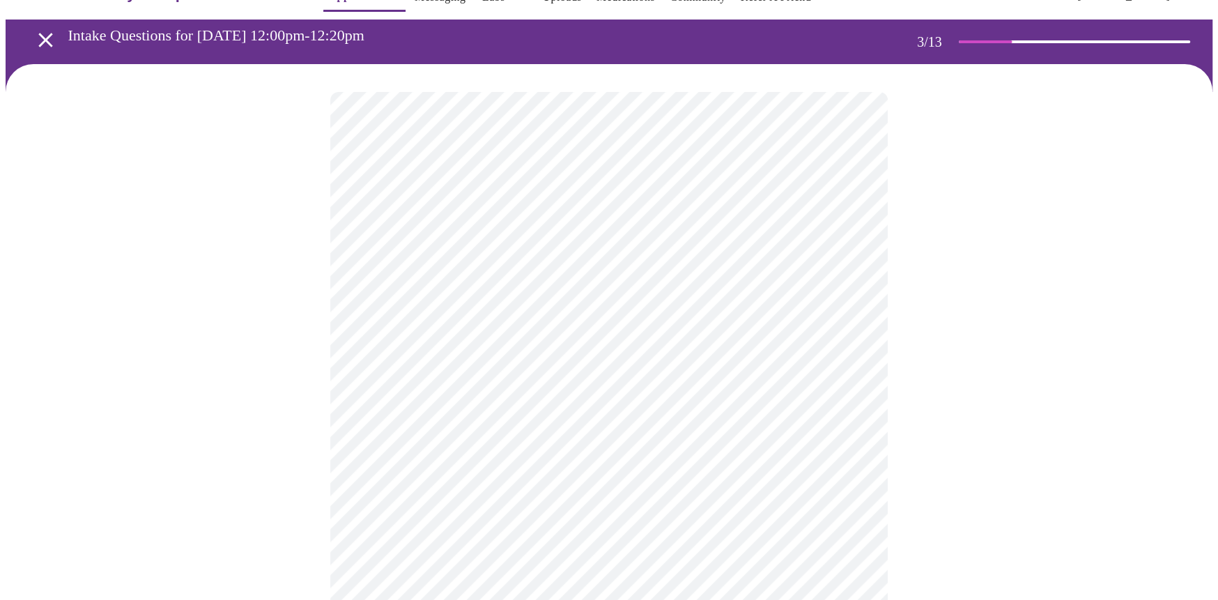
scroll to position [0, 0]
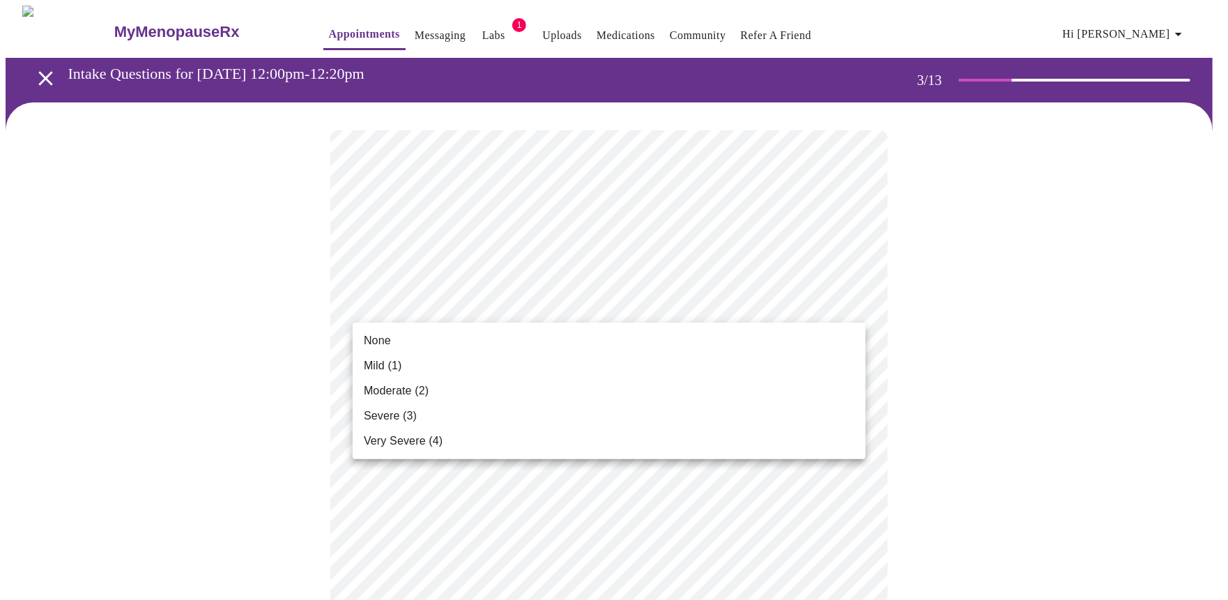
click at [426, 391] on span "Moderate (2)" at bounding box center [396, 391] width 65 height 17
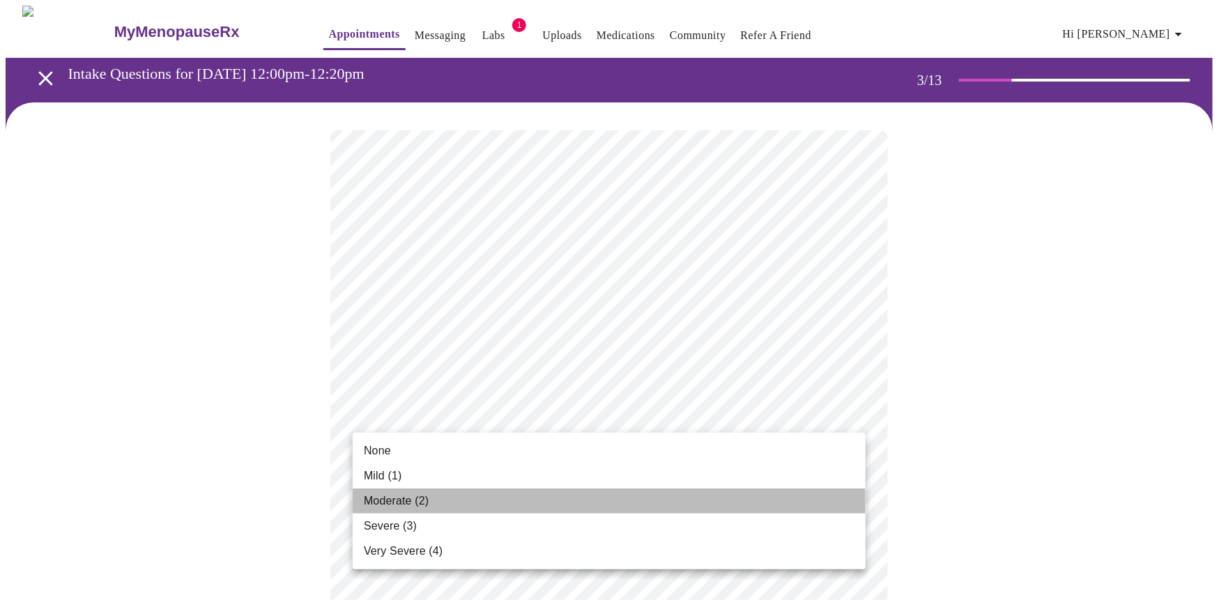
click at [408, 496] on span "Moderate (2)" at bounding box center [396, 501] width 65 height 17
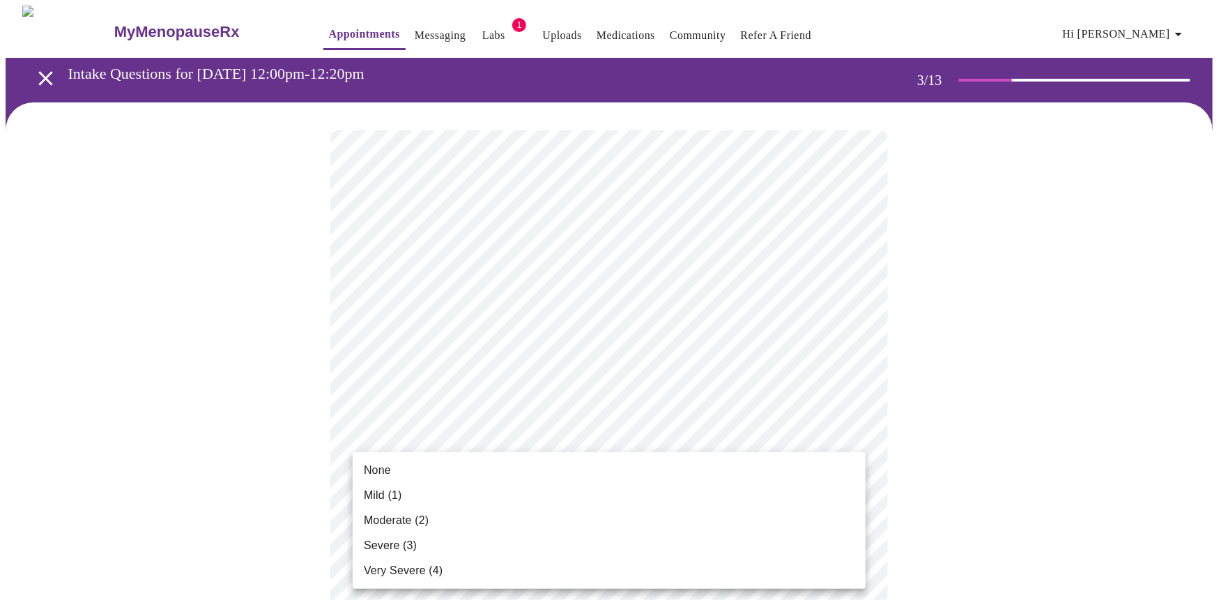
click at [431, 517] on li "Moderate (2)" at bounding box center [609, 520] width 513 height 25
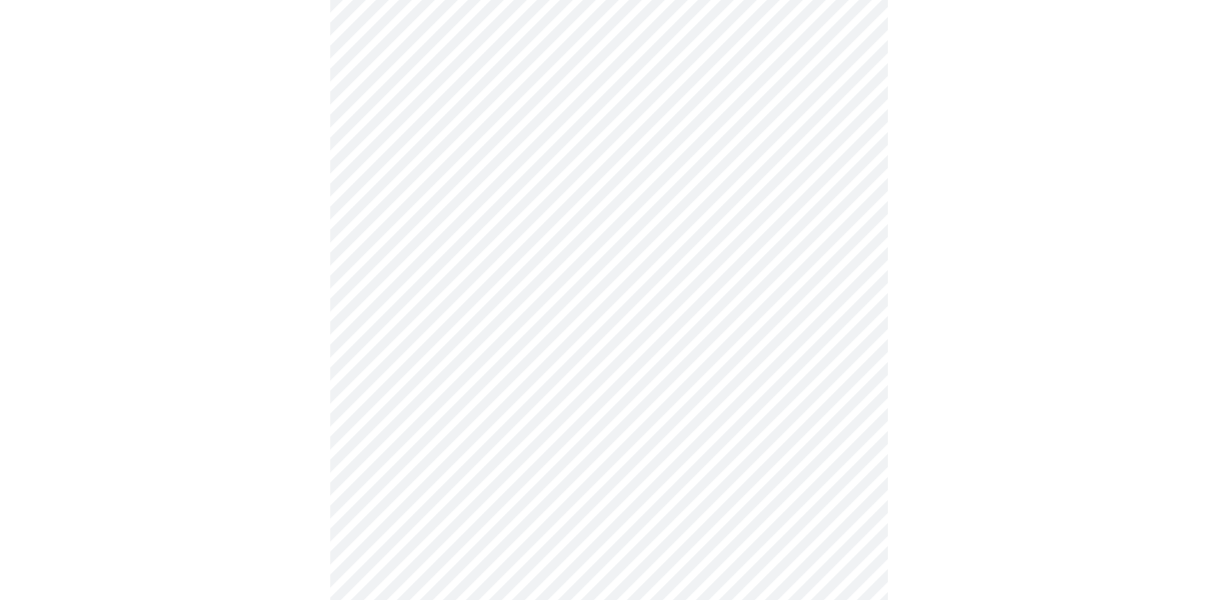
scroll to position [429, 0]
click at [532, 207] on body "MyMenopauseRx Appointments Messaging Labs 1 Uploads Medications Community Refer…" at bounding box center [614, 474] width 1217 height 1794
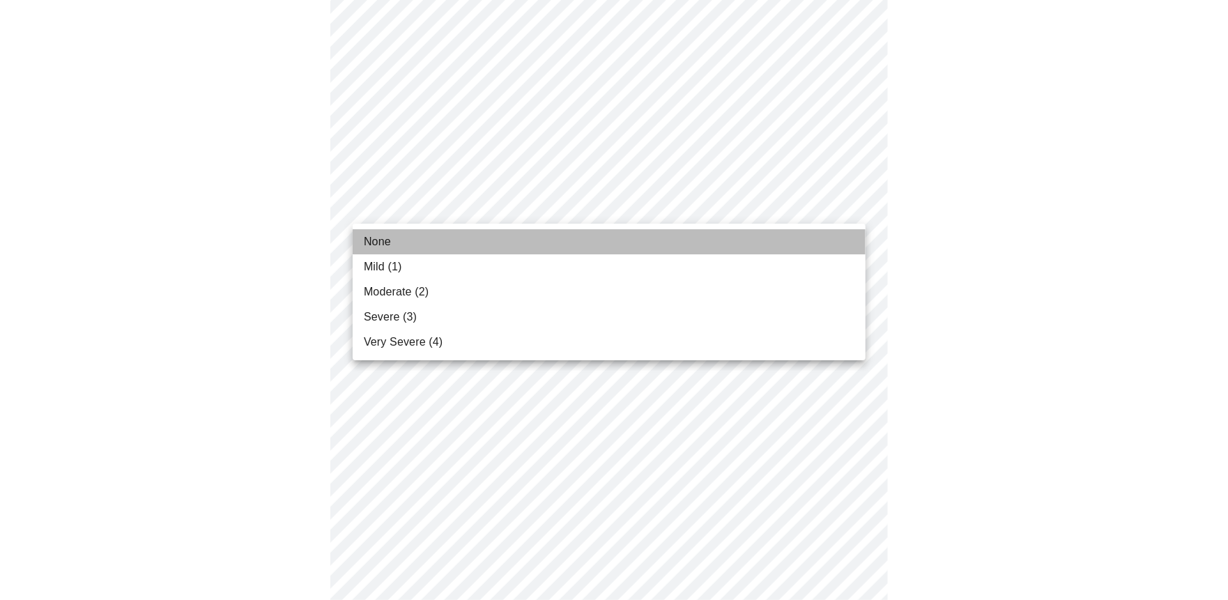
click at [388, 245] on span "None" at bounding box center [377, 241] width 27 height 17
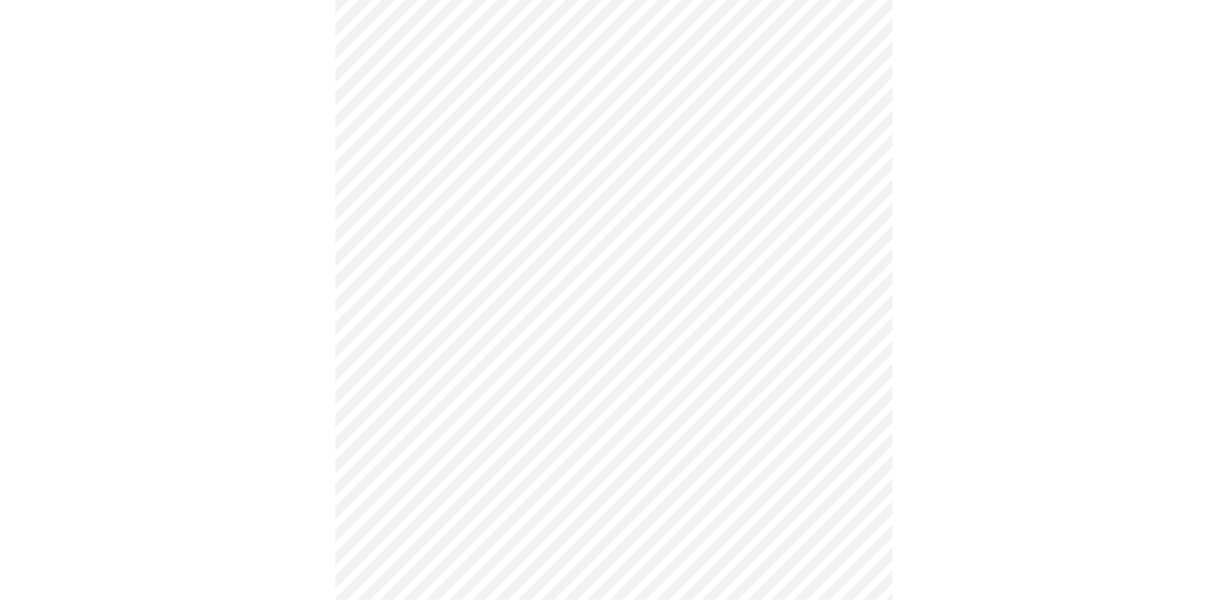
click at [480, 305] on body "MyMenopauseRx Appointments Messaging Labs 1 Uploads Medications Community Refer…" at bounding box center [614, 464] width 1217 height 1775
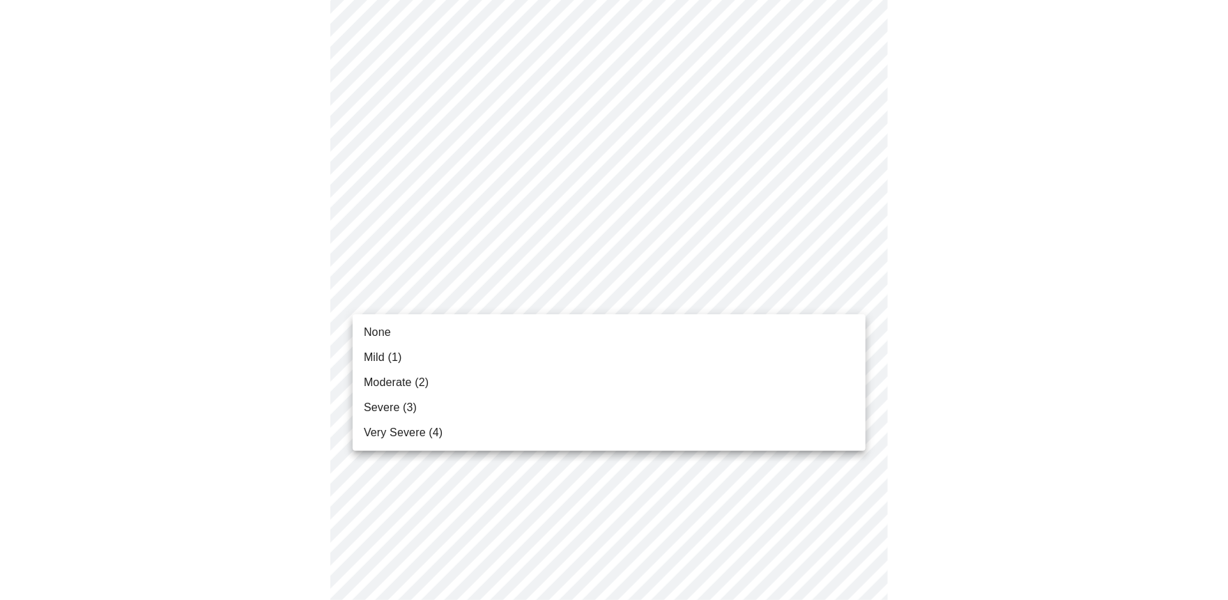
click at [394, 336] on li "None" at bounding box center [609, 332] width 513 height 25
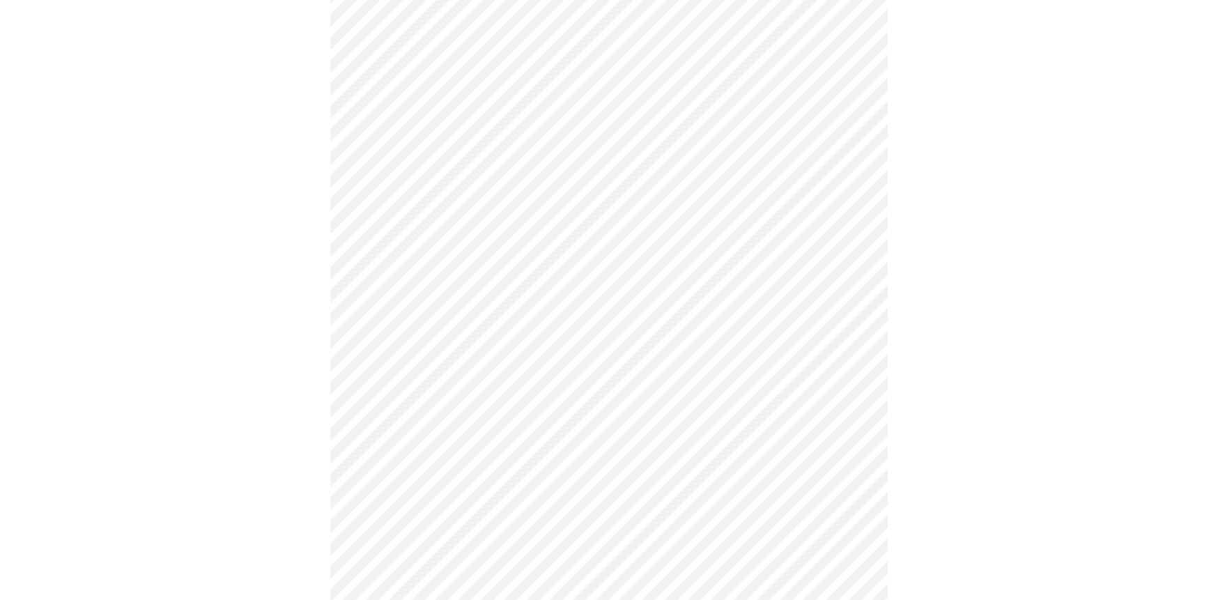
scroll to position [659, 0]
click at [456, 159] on body "MyMenopauseRx Appointments Messaging Labs 1 Uploads Medications Community Refer…" at bounding box center [614, 223] width 1217 height 1755
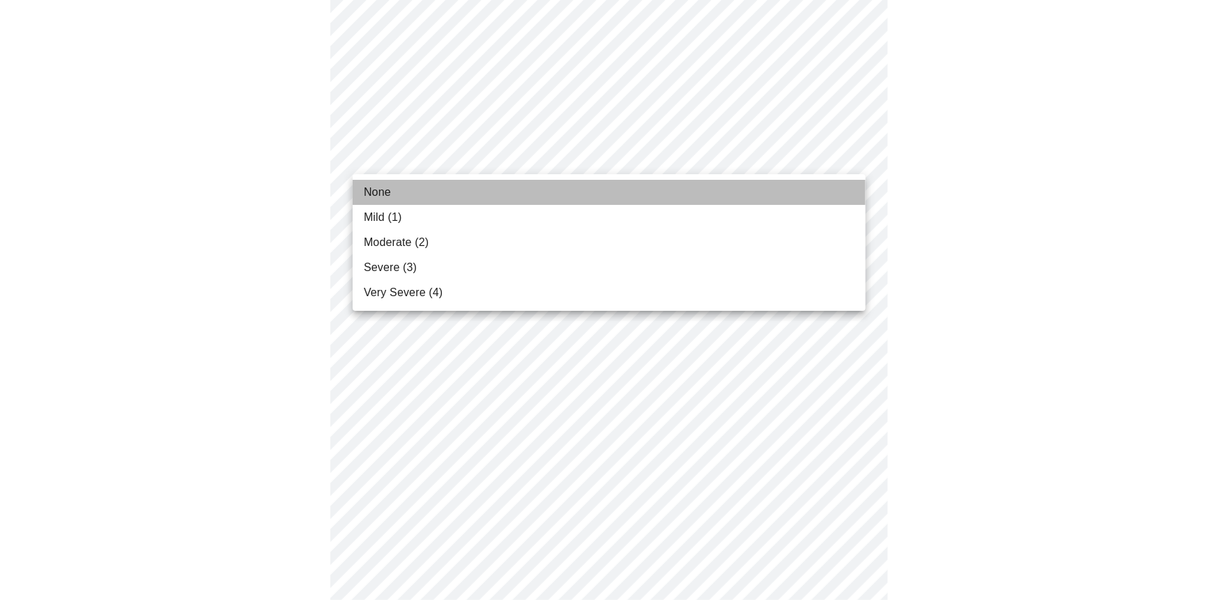
click at [398, 187] on li "None" at bounding box center [609, 192] width 513 height 25
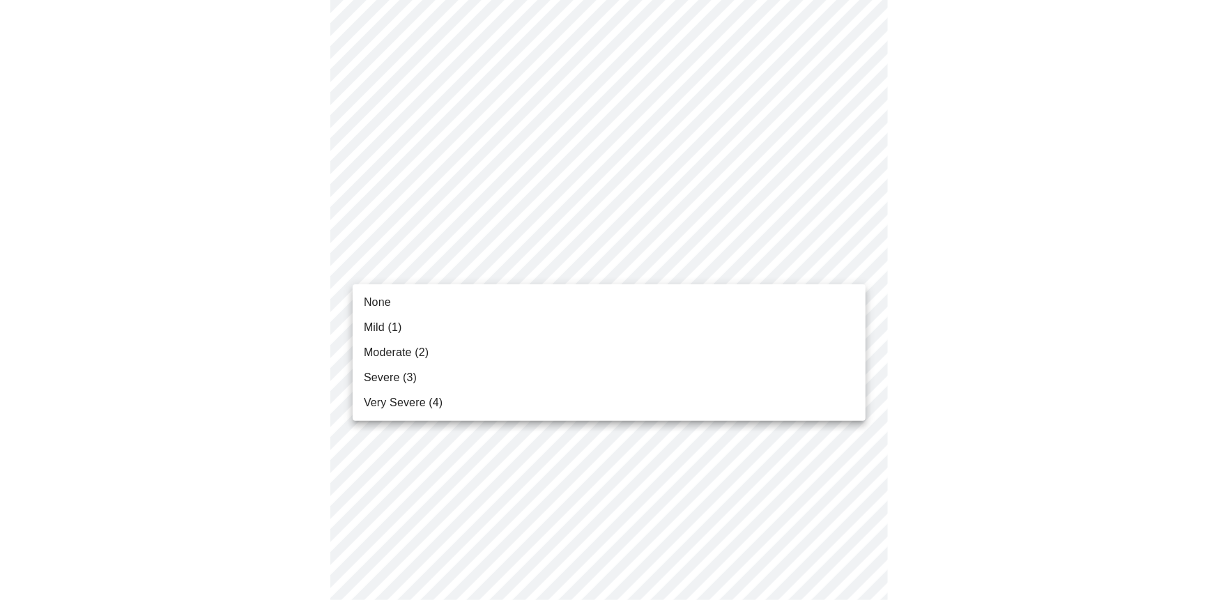
click at [470, 256] on body "MyMenopauseRx Appointments Messaging Labs 1 Uploads Medications Community Refer…" at bounding box center [614, 214] width 1217 height 1736
click at [394, 300] on li "None" at bounding box center [609, 302] width 513 height 25
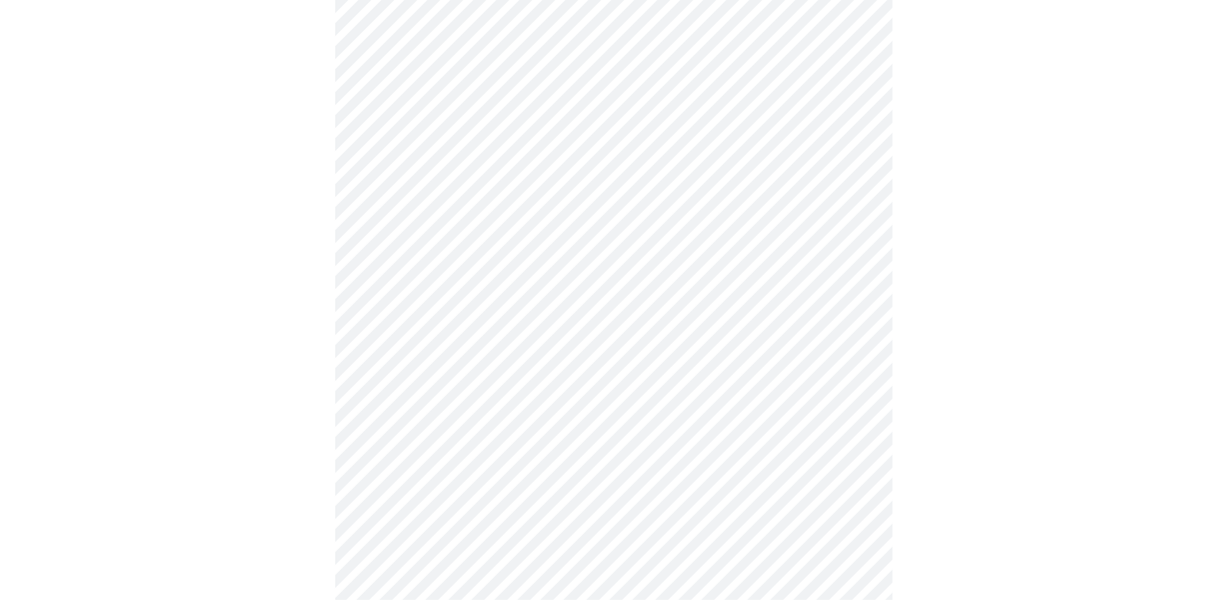
click at [420, 271] on body "MyMenopauseRx Appointments Messaging Labs 1 Uploads Medications Community Refer…" at bounding box center [614, 204] width 1217 height 1716
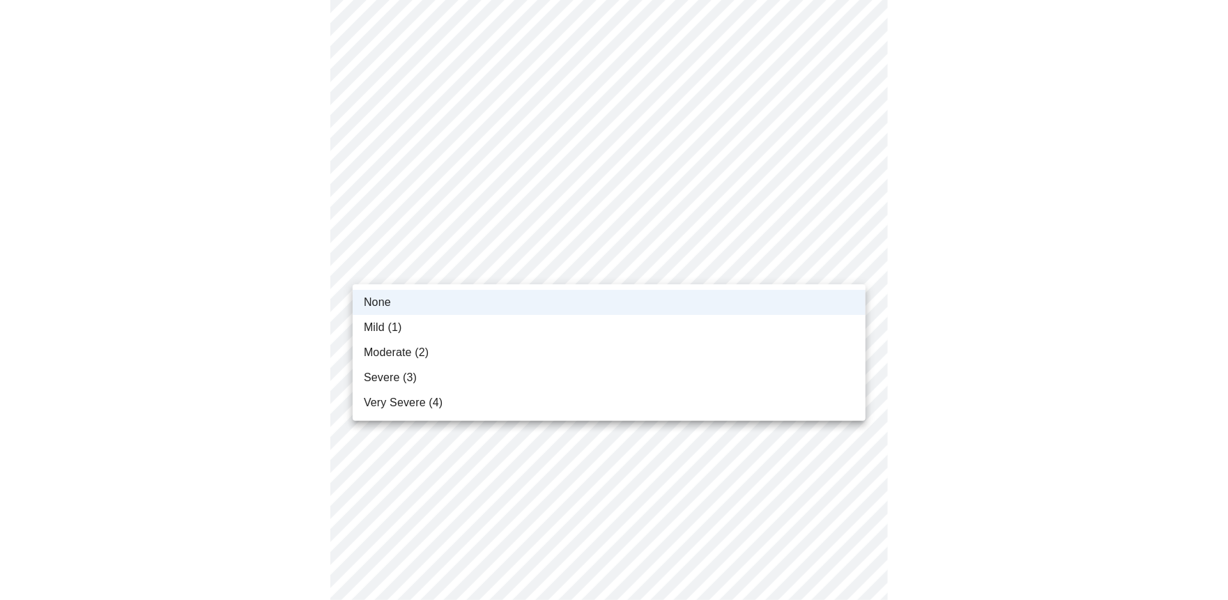
click at [386, 323] on span "Mild (1)" at bounding box center [383, 327] width 38 height 17
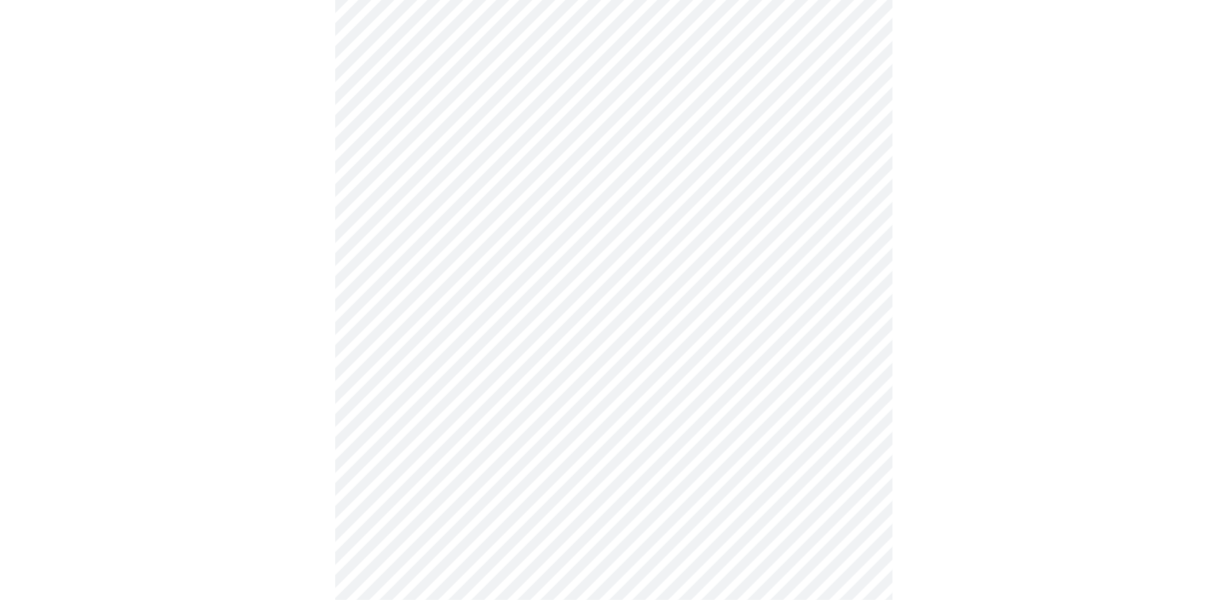
click at [419, 374] on body "MyMenopauseRx Appointments Messaging Labs 1 Uploads Medications Community Refer…" at bounding box center [614, 204] width 1217 height 1716
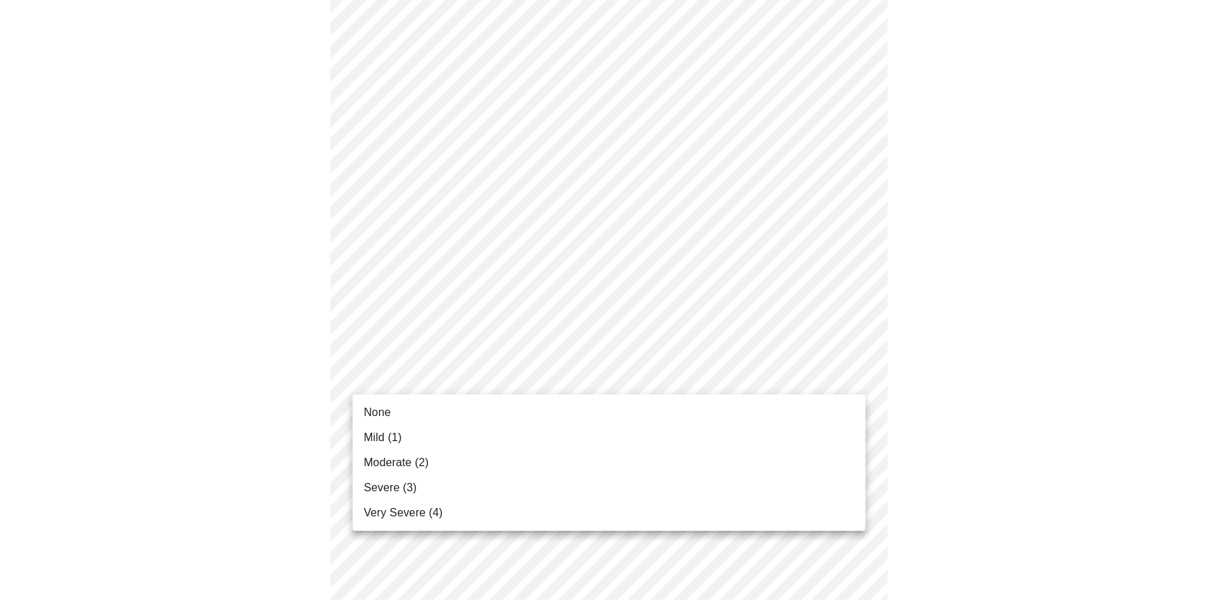
click at [403, 436] on li "Mild (1)" at bounding box center [609, 437] width 513 height 25
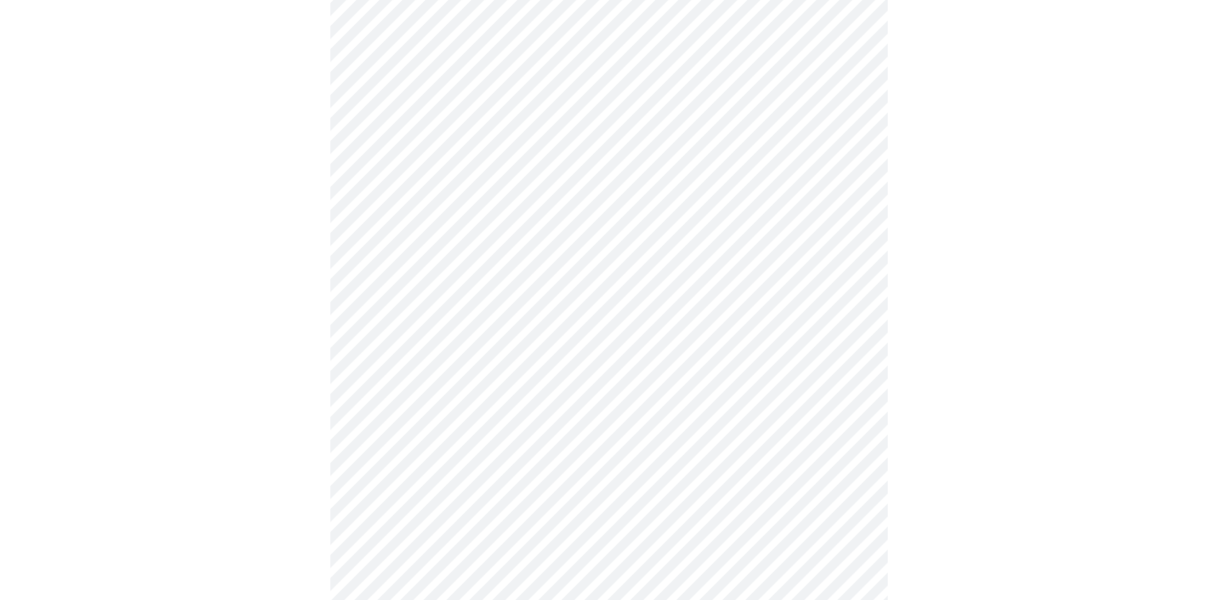
scroll to position [836, 0]
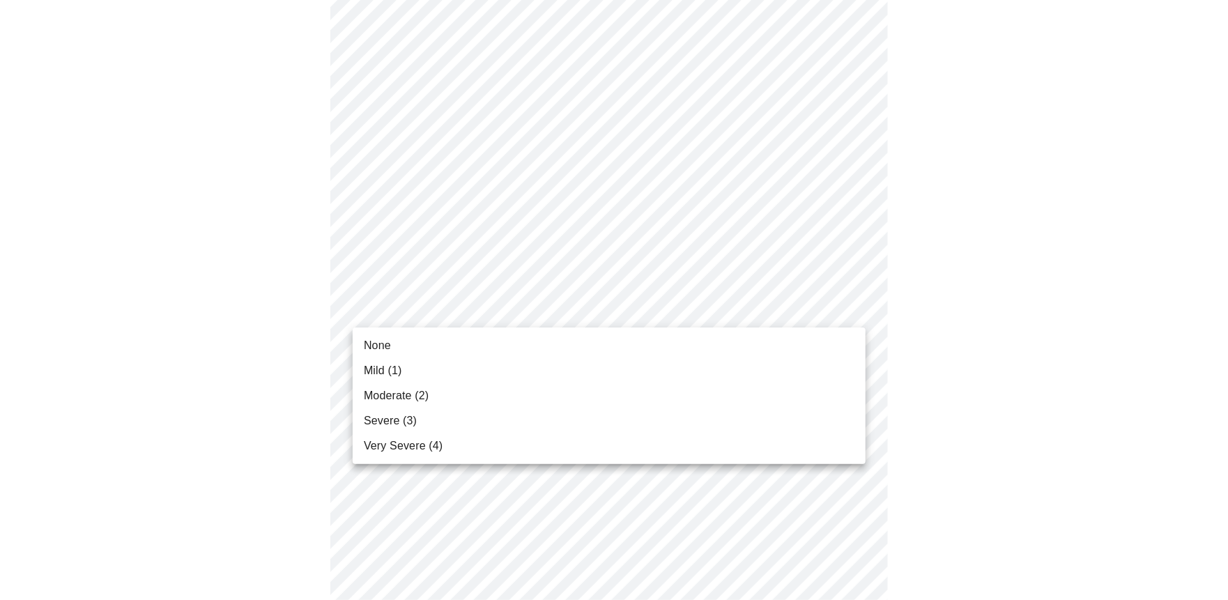
click at [394, 302] on body "MyMenopauseRx Appointments Messaging Labs 1 Uploads Medications Community Refer…" at bounding box center [614, 17] width 1217 height 1697
click at [1044, 249] on div at bounding box center [614, 300] width 1228 height 600
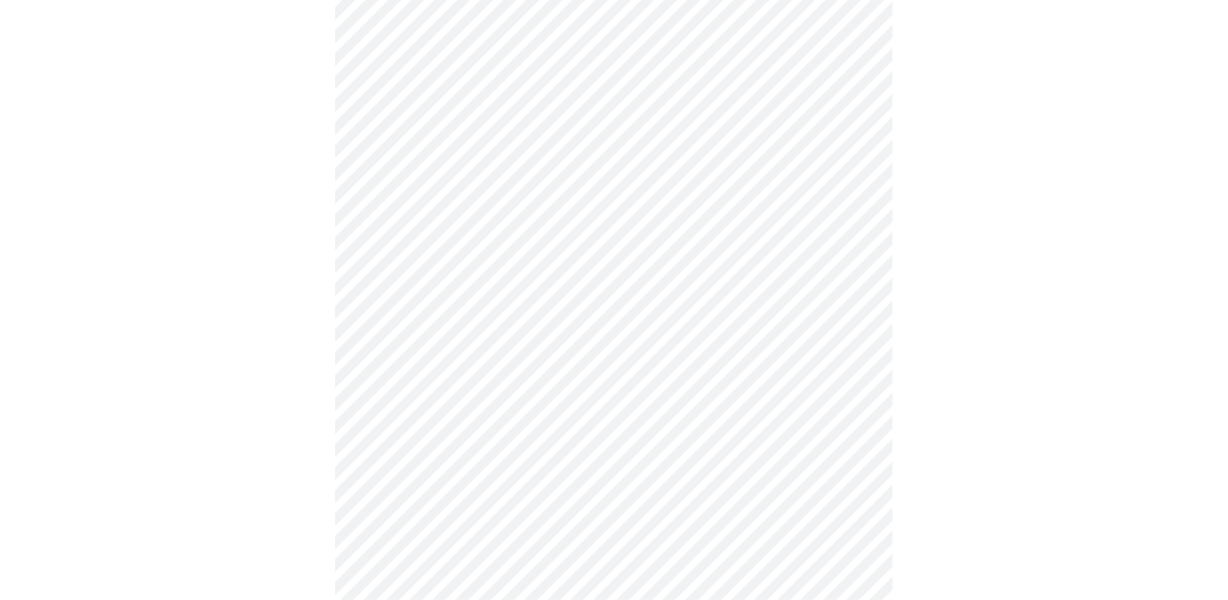
click at [602, 438] on body "MyMenopauseRx Appointments Messaging Labs 1 Uploads Medications Community Refer…" at bounding box center [614, 17] width 1217 height 1697
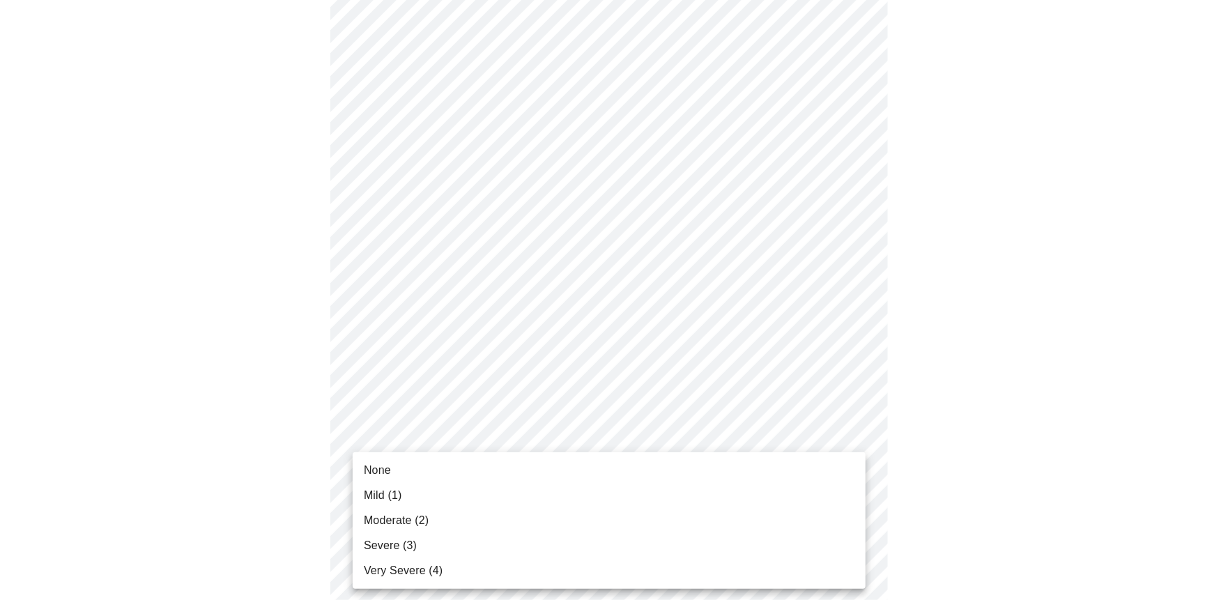
click at [394, 472] on li "None" at bounding box center [609, 470] width 513 height 25
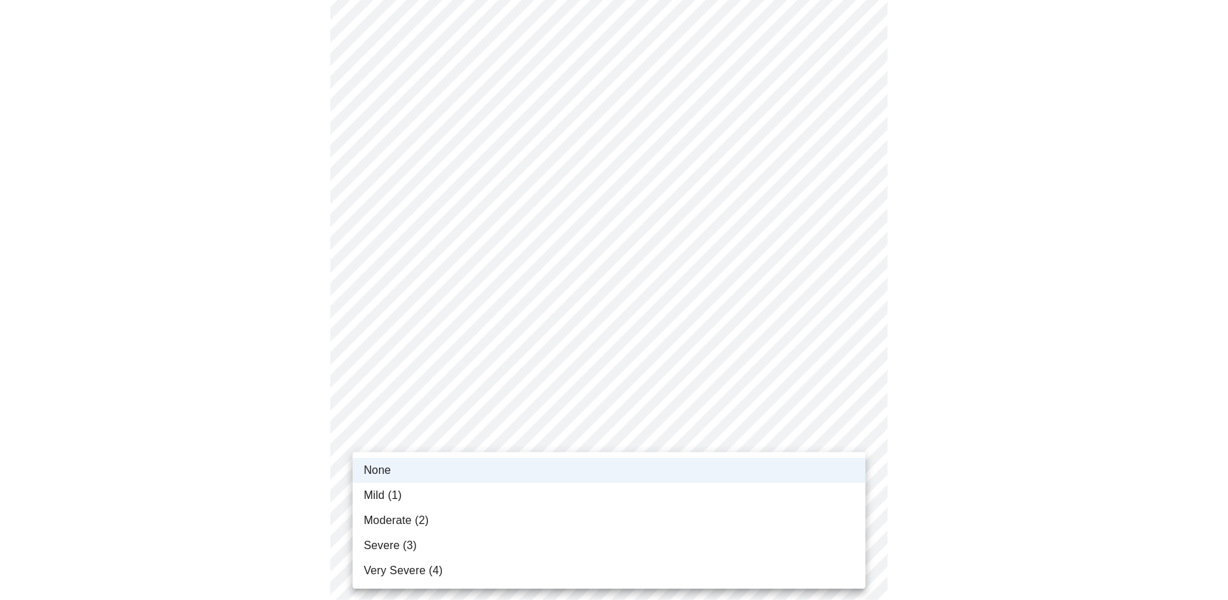
click at [405, 443] on body "MyMenopauseRx Appointments Messaging Labs 1 Uploads Medications Community Refer…" at bounding box center [614, 7] width 1217 height 1677
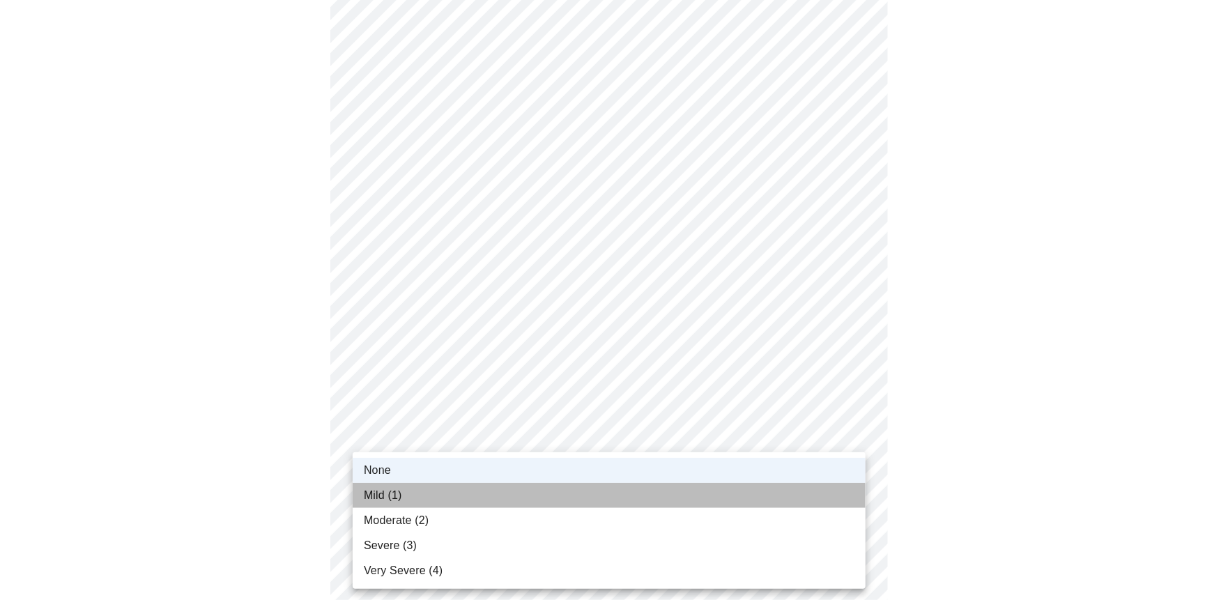
click at [403, 488] on li "Mild (1)" at bounding box center [609, 495] width 513 height 25
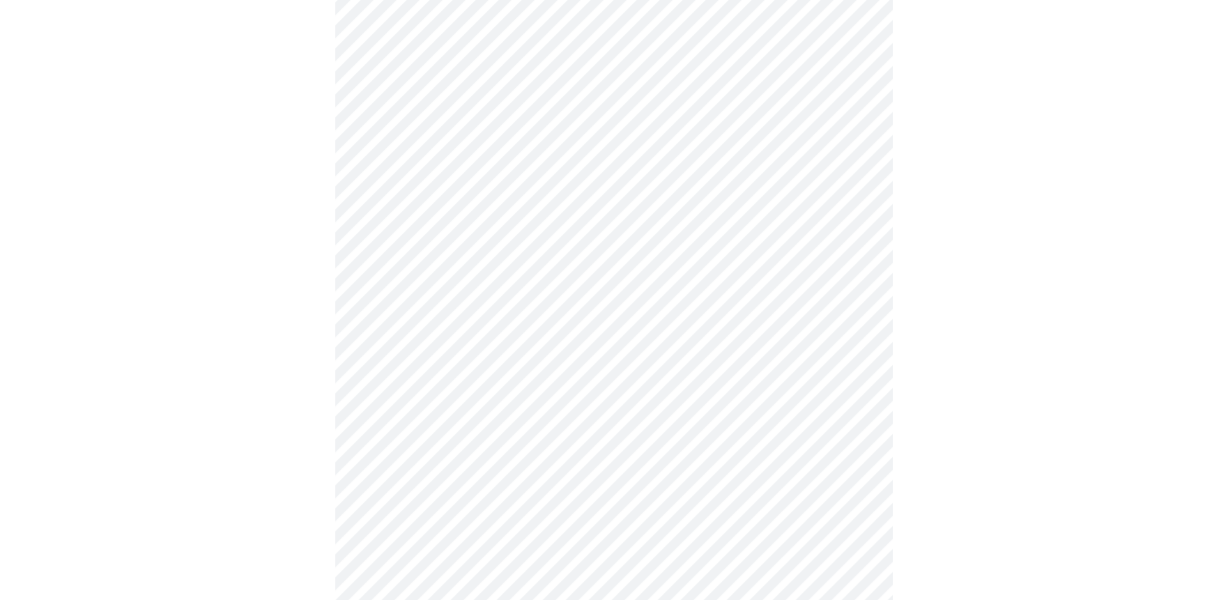
scroll to position [1077, 0]
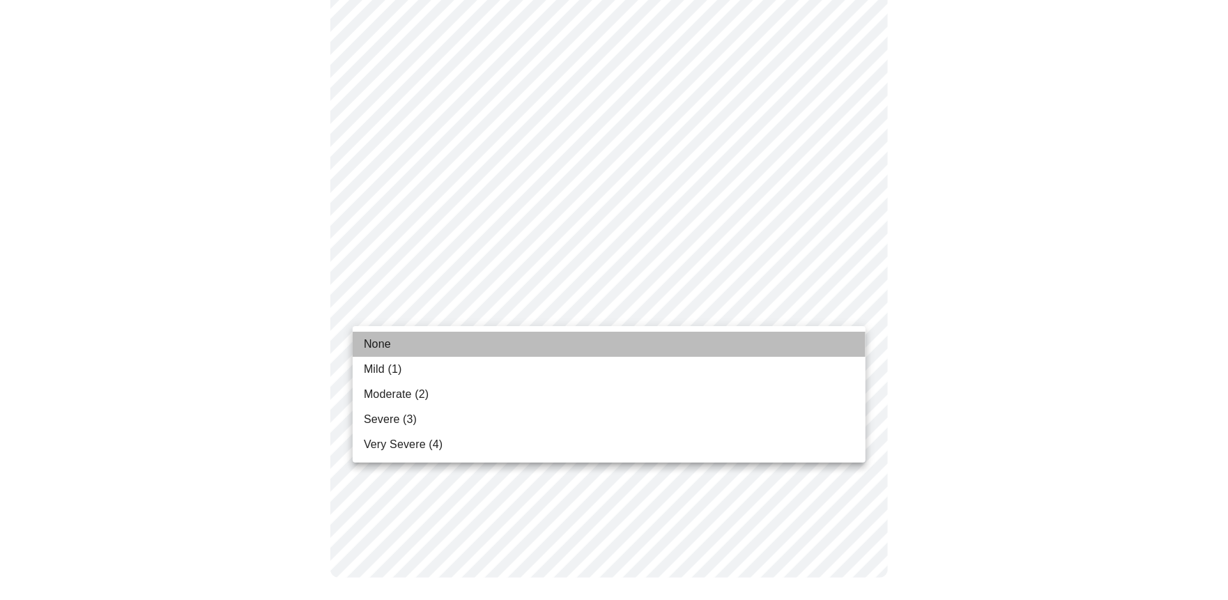
click at [401, 341] on li "None" at bounding box center [609, 344] width 513 height 25
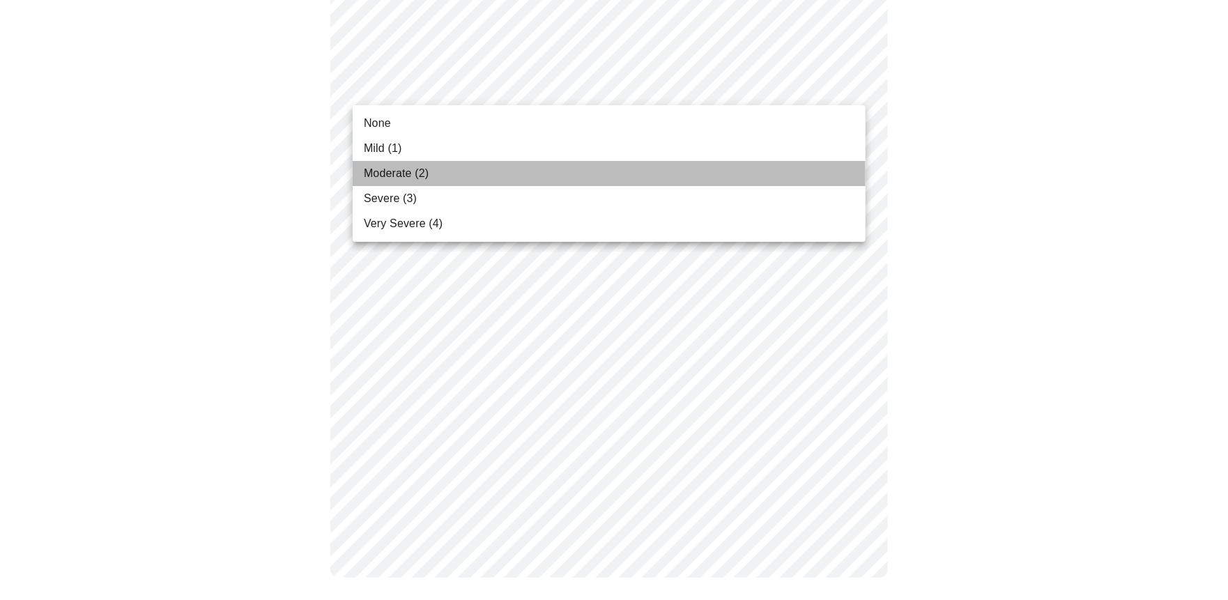
click at [422, 168] on span "Moderate (2)" at bounding box center [396, 173] width 65 height 17
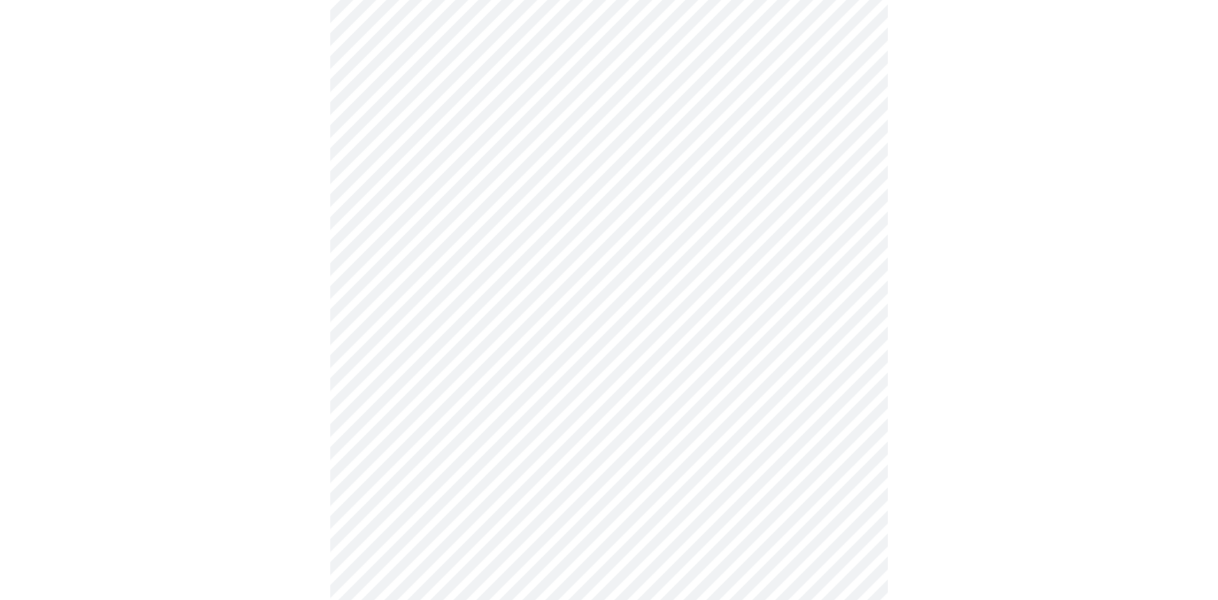
scroll to position [616, 0]
click at [521, 236] on body "MyMenopauseRx Appointments Messaging Labs 1 Uploads Medications Community Refer…" at bounding box center [614, 77] width 1217 height 1374
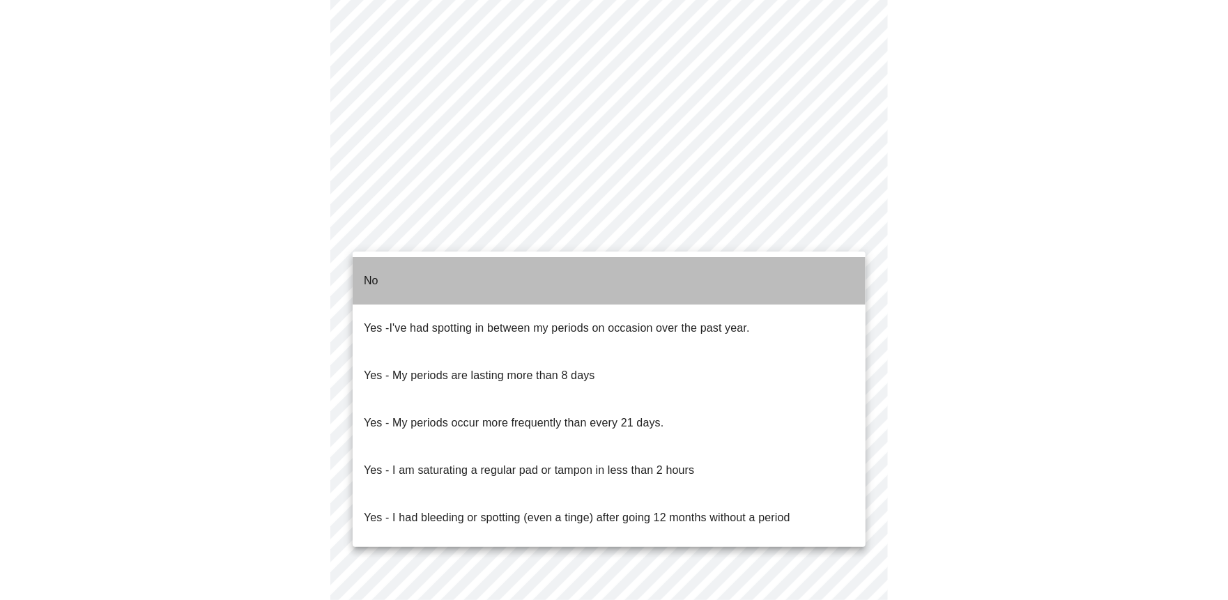
click at [398, 273] on li "No" at bounding box center [609, 280] width 513 height 47
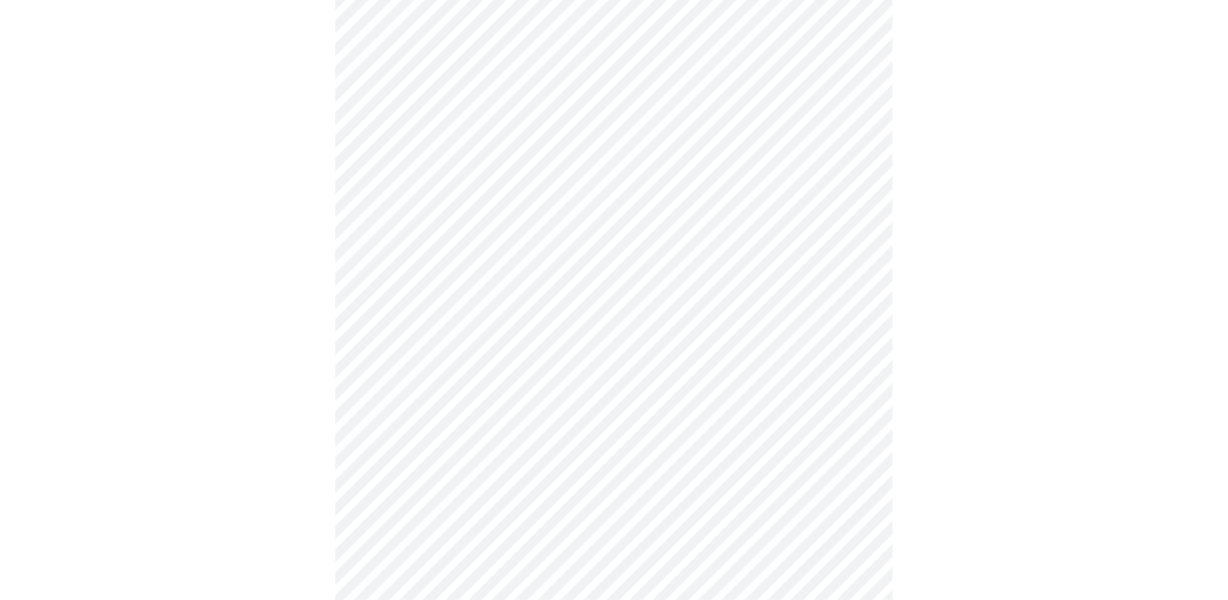
click at [429, 333] on body "MyMenopauseRx Appointments Messaging Labs 1 Uploads Medications Community Refer…" at bounding box center [614, 73] width 1217 height 1366
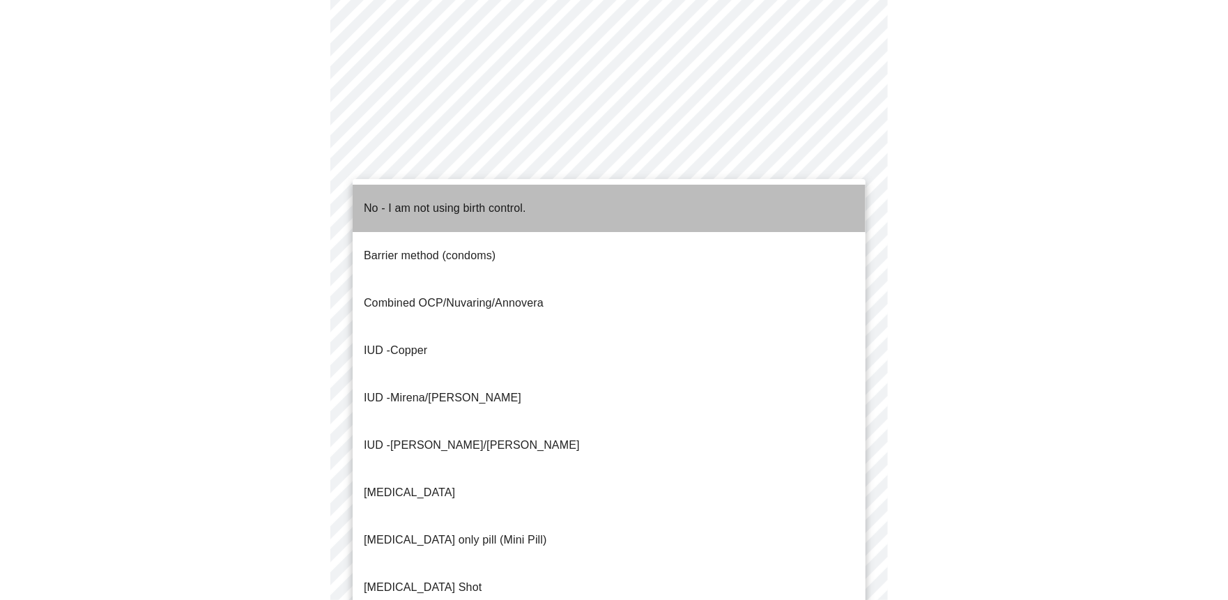
click at [470, 202] on p "No - I am not using birth control." at bounding box center [445, 208] width 162 height 17
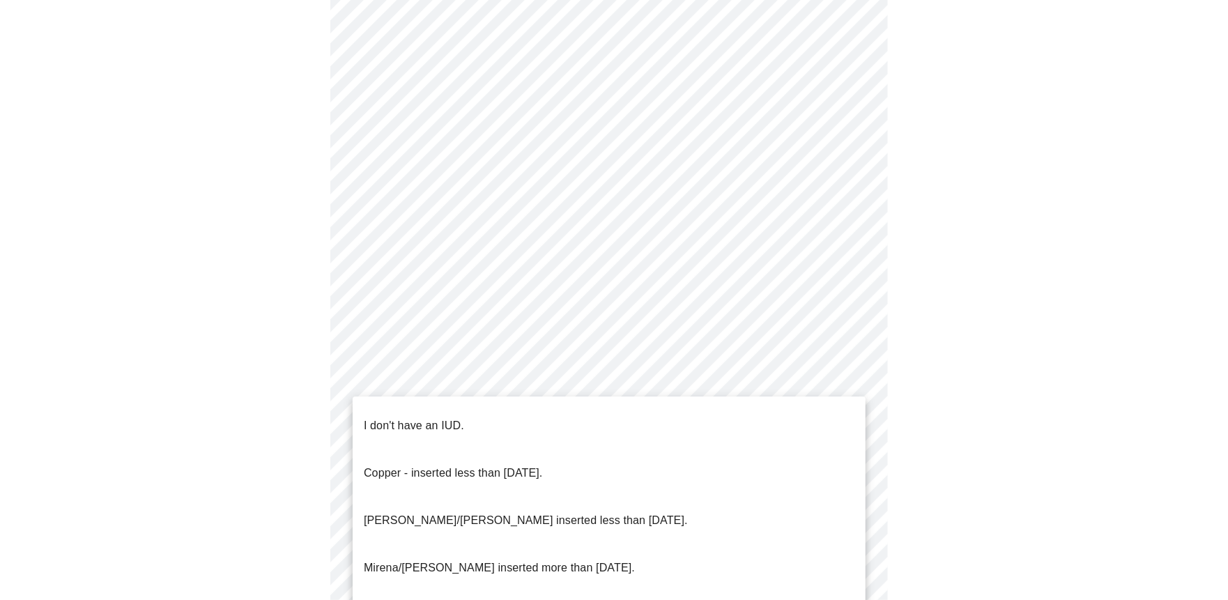
click at [486, 433] on body "MyMenopauseRx Appointments Messaging Labs 1 Uploads Medications Community Refer…" at bounding box center [614, 69] width 1217 height 1358
click at [468, 402] on li "I don't have an IUD." at bounding box center [609, 425] width 513 height 47
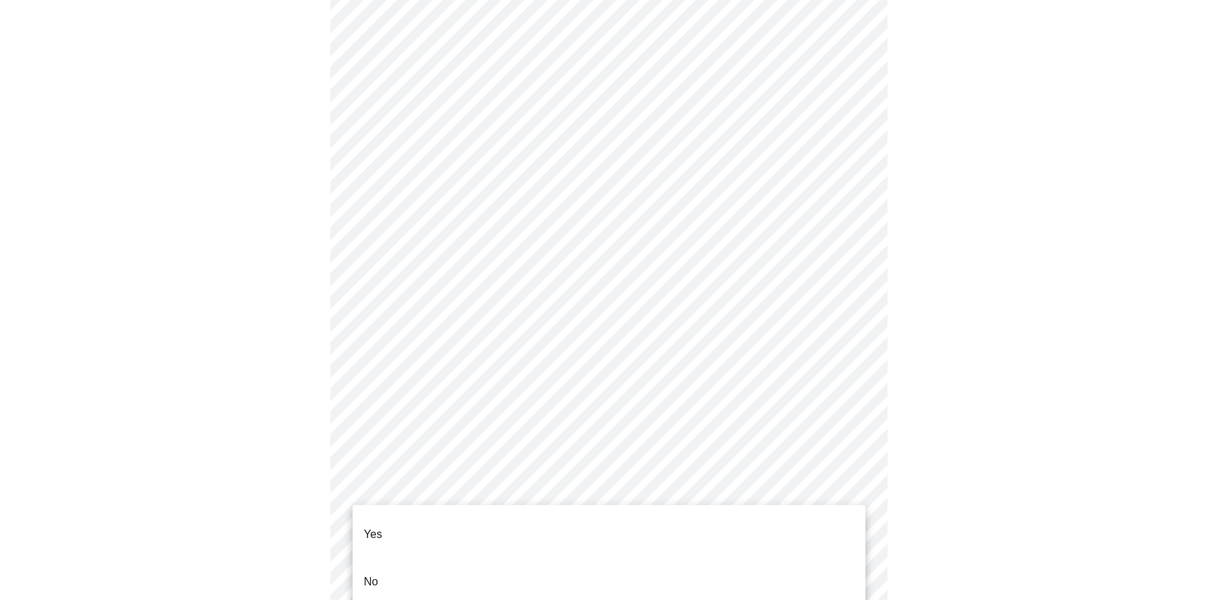
click at [456, 543] on body "MyMenopauseRx Appointments Messaging Labs 1 Uploads Medications Community Refer…" at bounding box center [614, 65] width 1217 height 1350
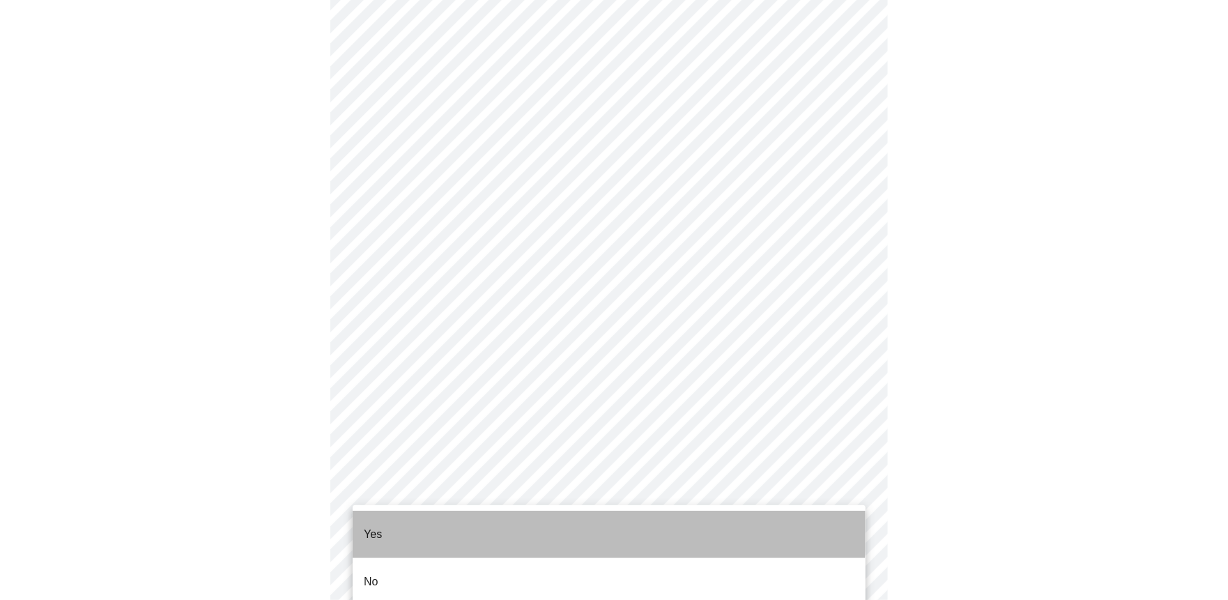
click at [417, 518] on li "Yes" at bounding box center [609, 534] width 513 height 47
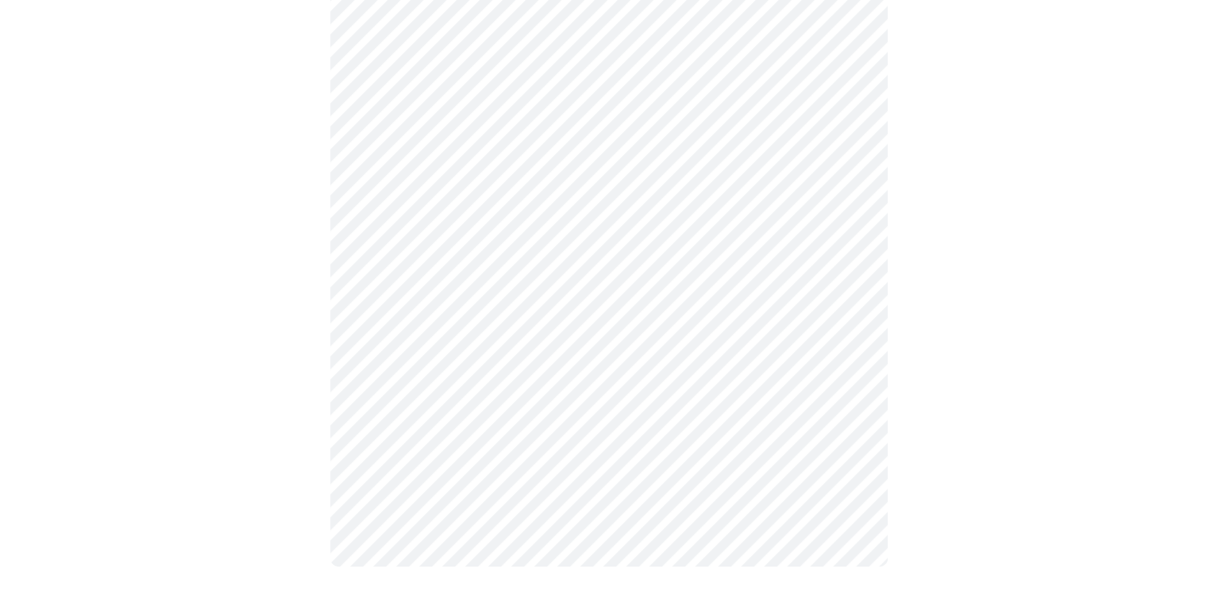
scroll to position [0, 0]
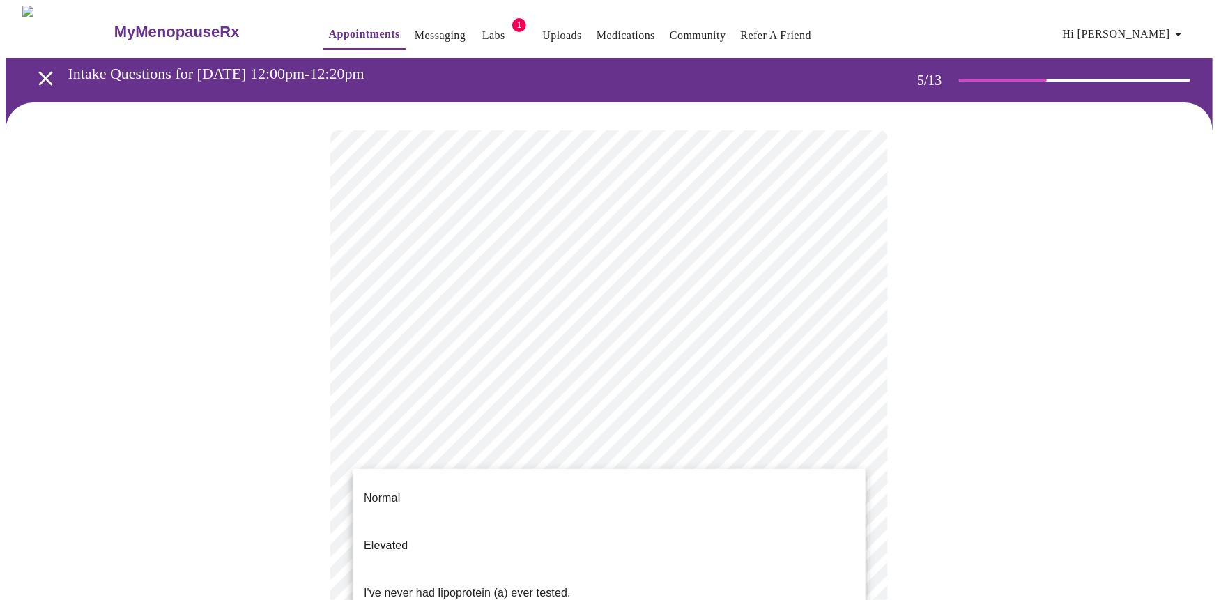
click at [460, 487] on body "MyMenopauseRx Appointments Messaging Labs 1 Uploads Medications Community Refer…" at bounding box center [614, 521] width 1217 height 1030
click at [1033, 398] on div at bounding box center [614, 300] width 1228 height 600
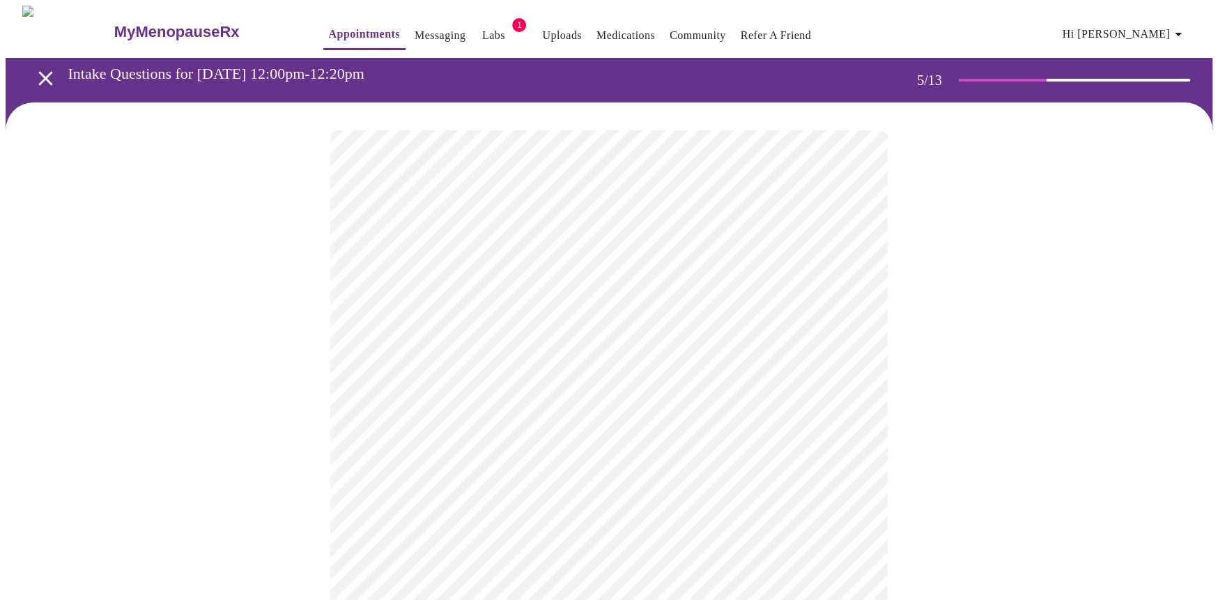
click at [487, 474] on body "MyMenopauseRx Appointments Messaging Labs 1 Uploads Medications Community Refer…" at bounding box center [609, 521] width 1207 height 1030
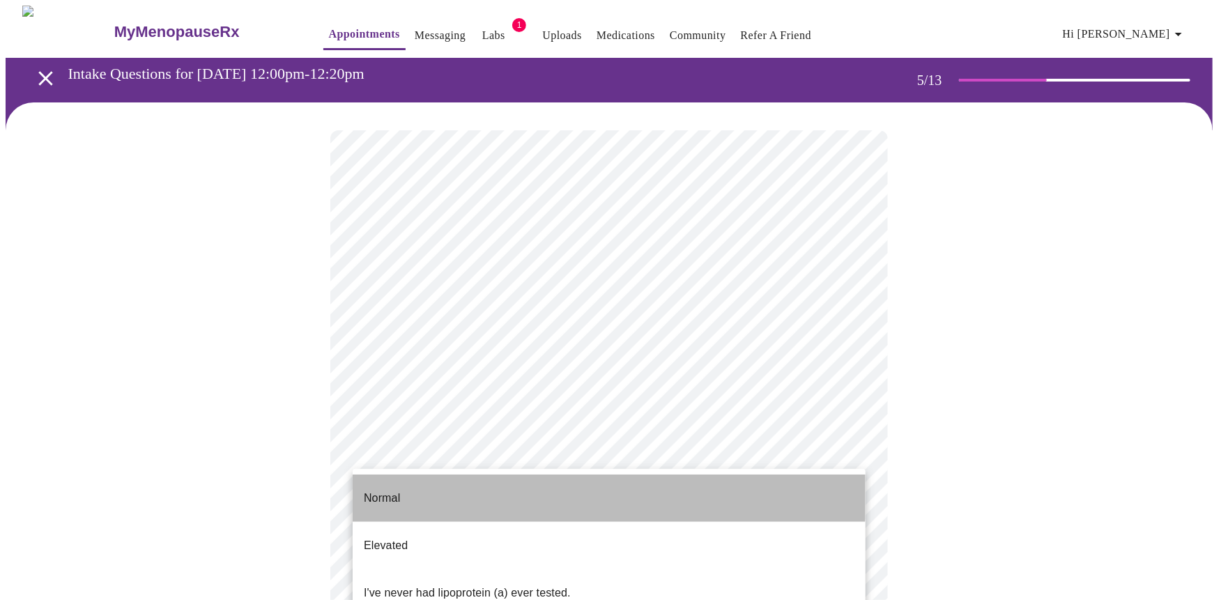
click at [487, 475] on li "Normal" at bounding box center [609, 498] width 513 height 47
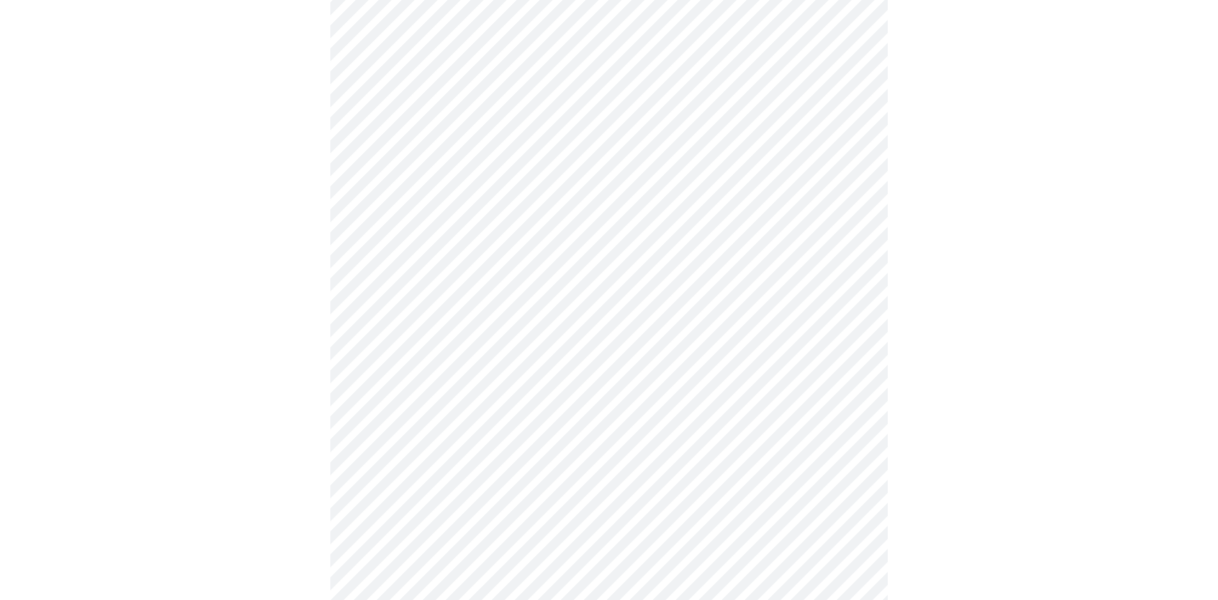
scroll to position [3618, 0]
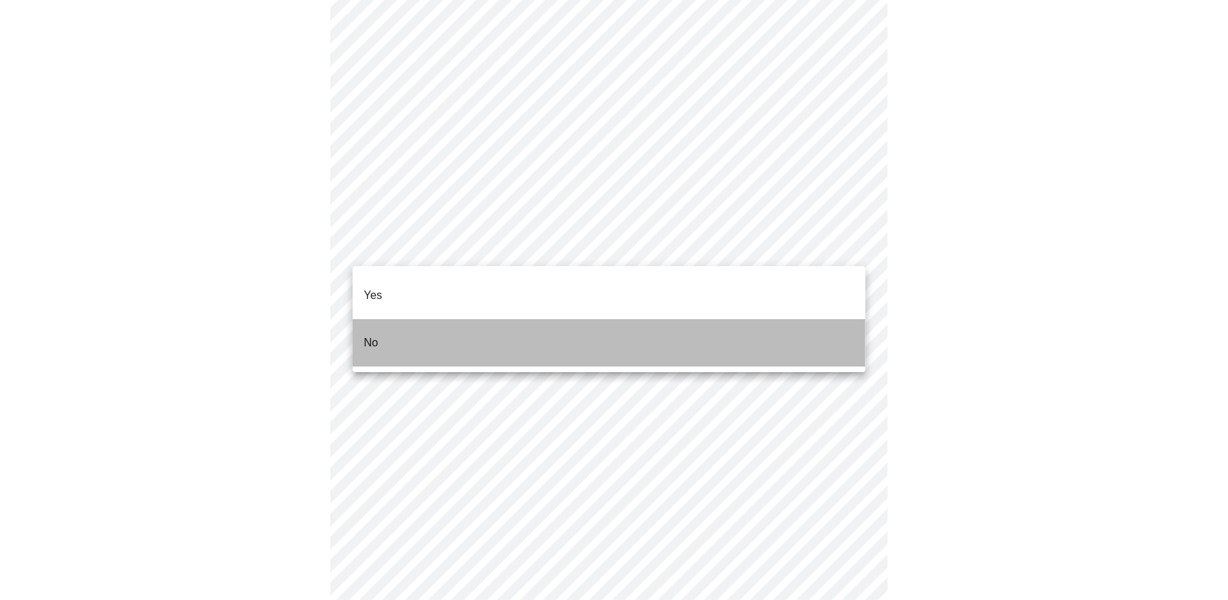
click at [385, 323] on li "No" at bounding box center [609, 342] width 513 height 47
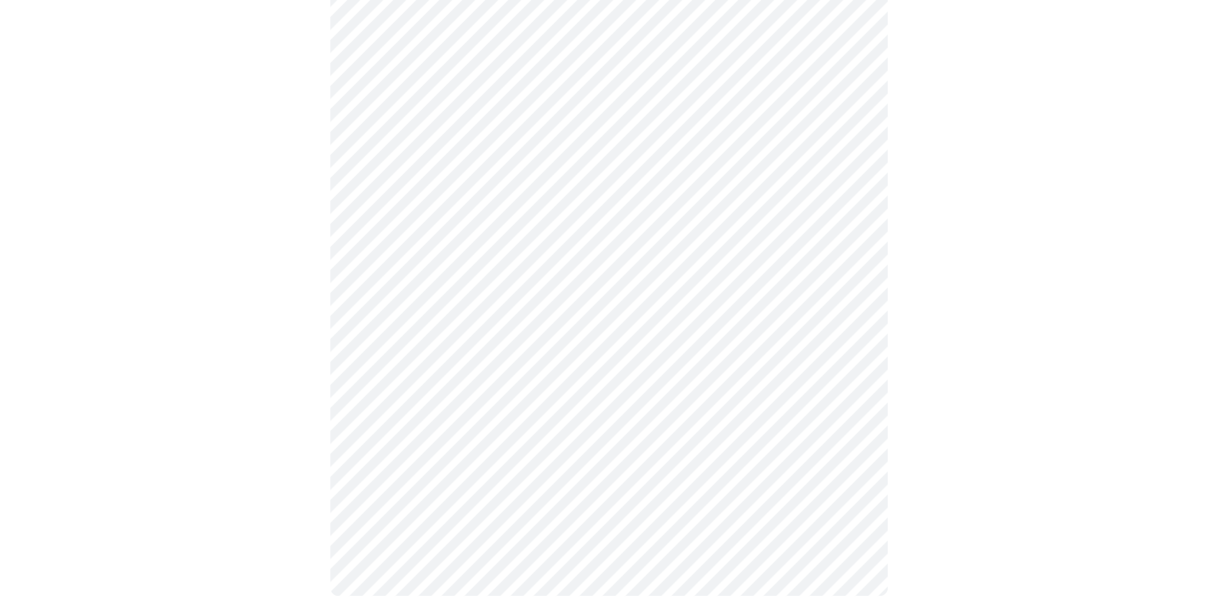
scroll to position [730, 0]
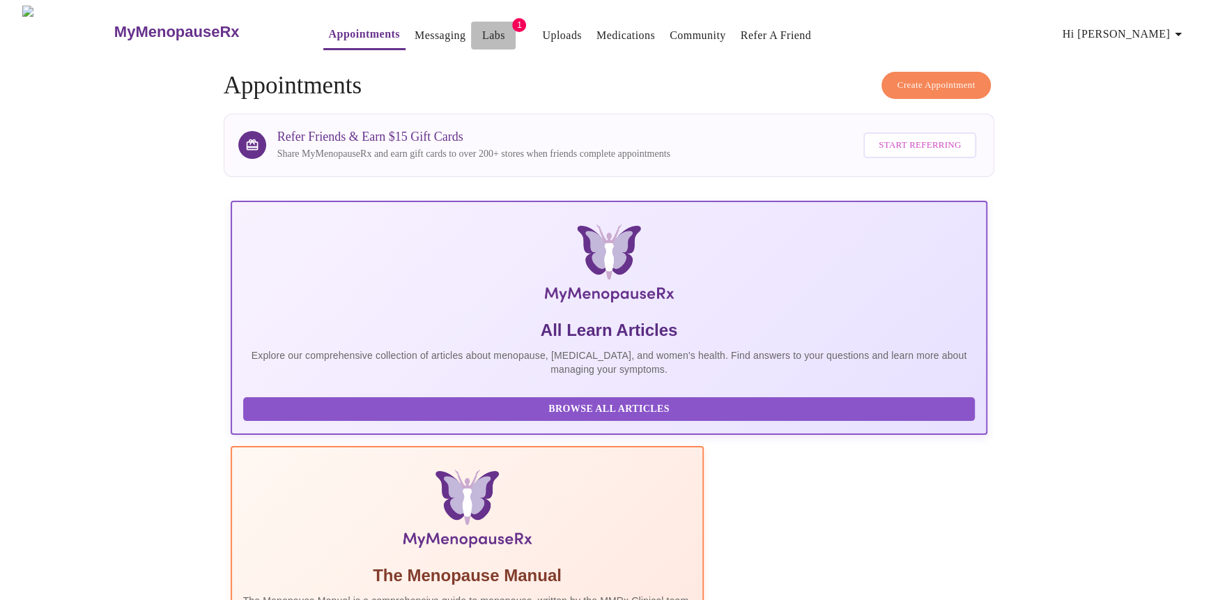
click at [482, 35] on link "Labs" at bounding box center [493, 36] width 23 height 20
